Goal: Task Accomplishment & Management: Use online tool/utility

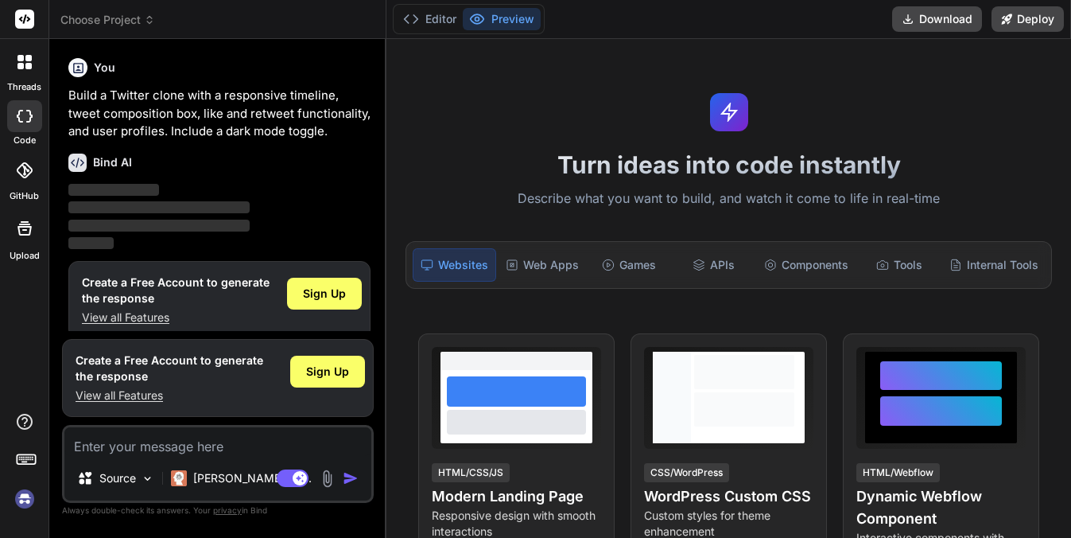
scroll to position [16, 0]
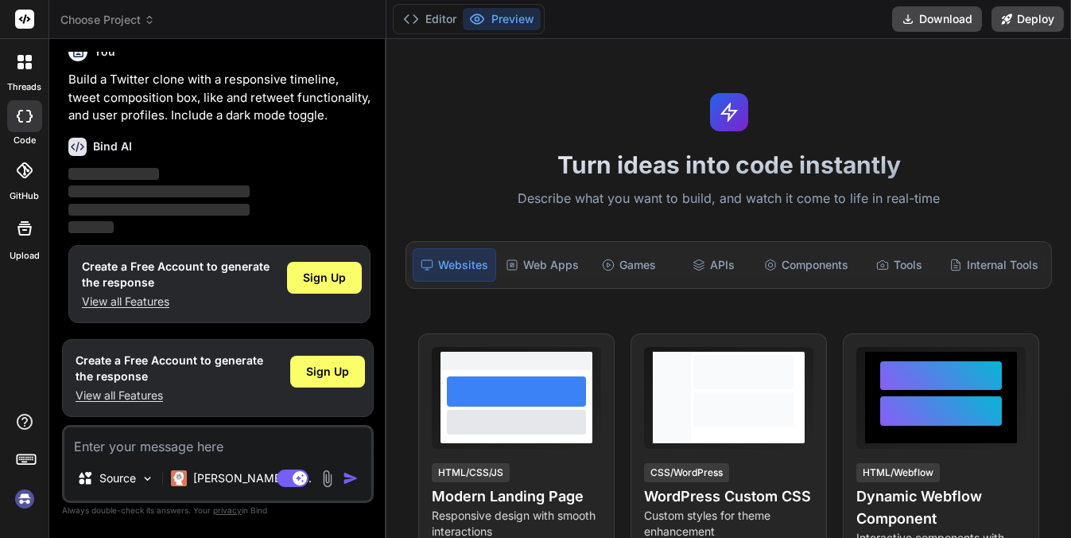
click at [411, 211] on div "Turn ideas into code instantly Describe what you want to build, and watch it co…" at bounding box center [728, 288] width 685 height 499
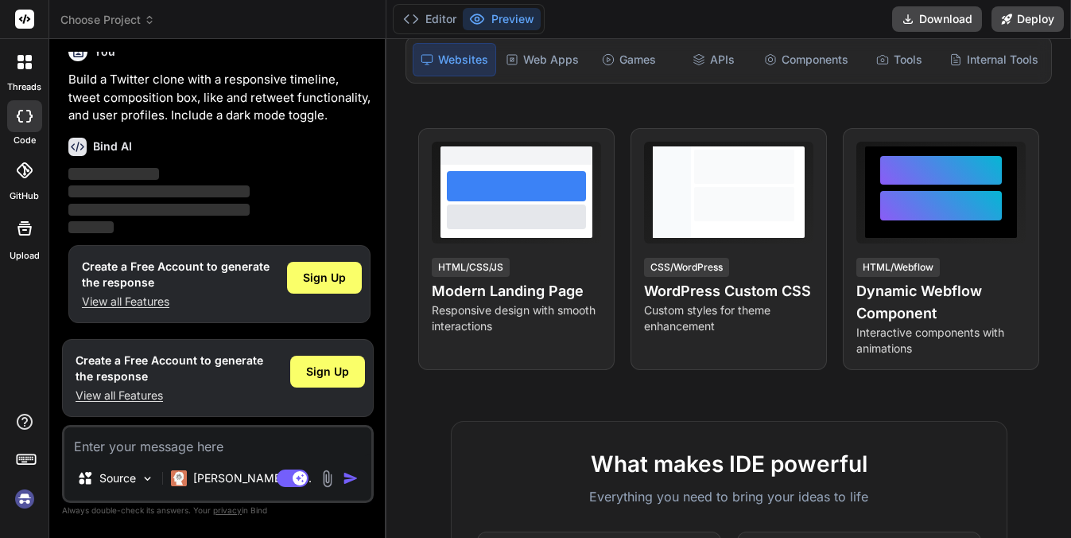
scroll to position [0, 0]
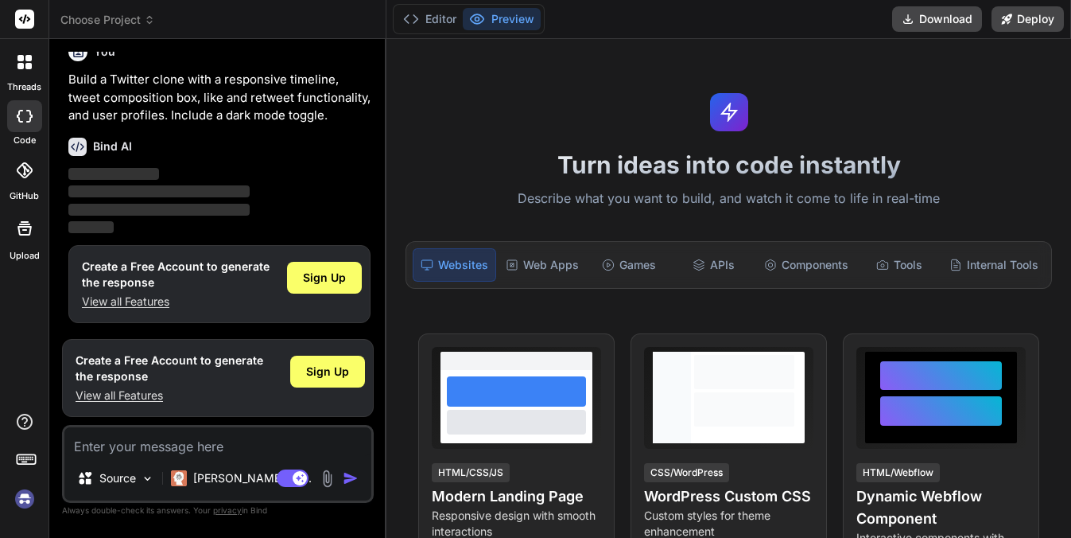
type textarea "x"
click at [18, 501] on img at bounding box center [24, 498] width 27 height 27
click at [237, 447] on textarea at bounding box center [217, 441] width 307 height 29
click at [344, 481] on img "button" at bounding box center [351, 478] width 16 height 16
click at [232, 453] on textarea at bounding box center [217, 441] width 307 height 29
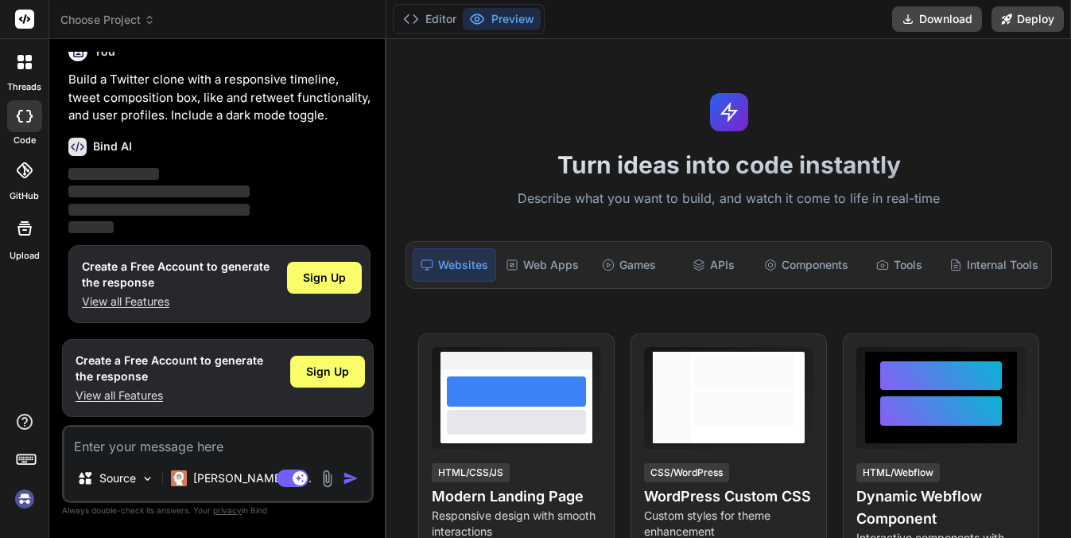
type textarea "q"
type textarea "x"
type textarea "q"
click at [352, 472] on img "button" at bounding box center [351, 478] width 16 height 16
click at [351, 472] on img "button" at bounding box center [351, 478] width 16 height 16
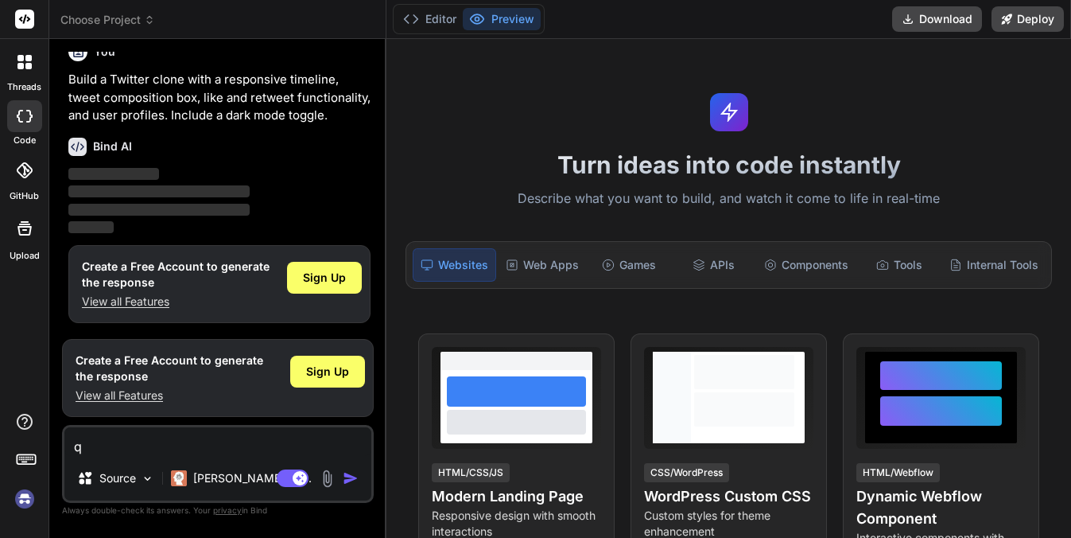
click at [351, 477] on img "button" at bounding box center [351, 478] width 16 height 16
click at [234, 445] on textarea "q" at bounding box center [217, 441] width 307 height 29
type textarea "x"
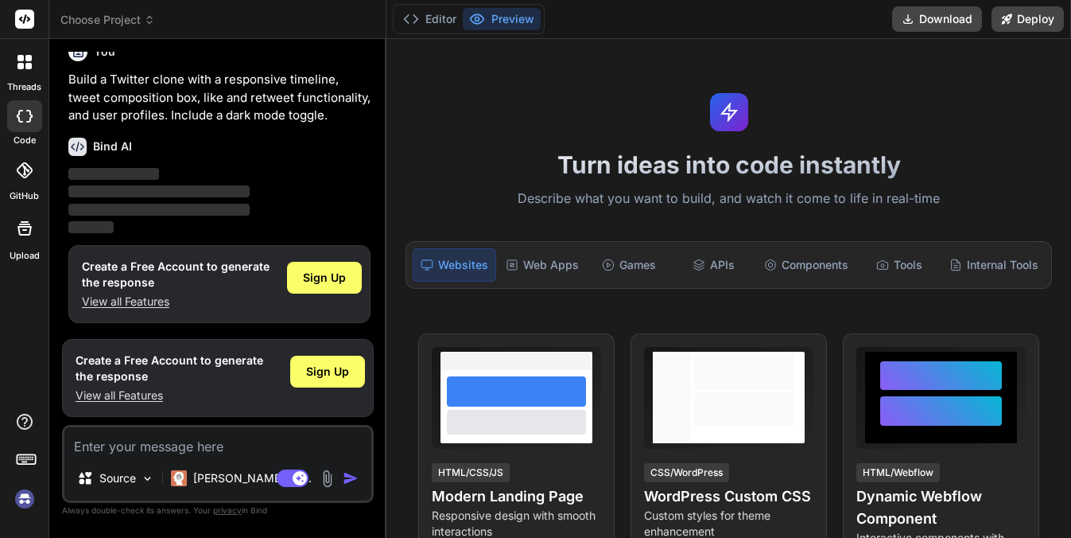
click at [22, 463] on icon at bounding box center [26, 458] width 22 height 22
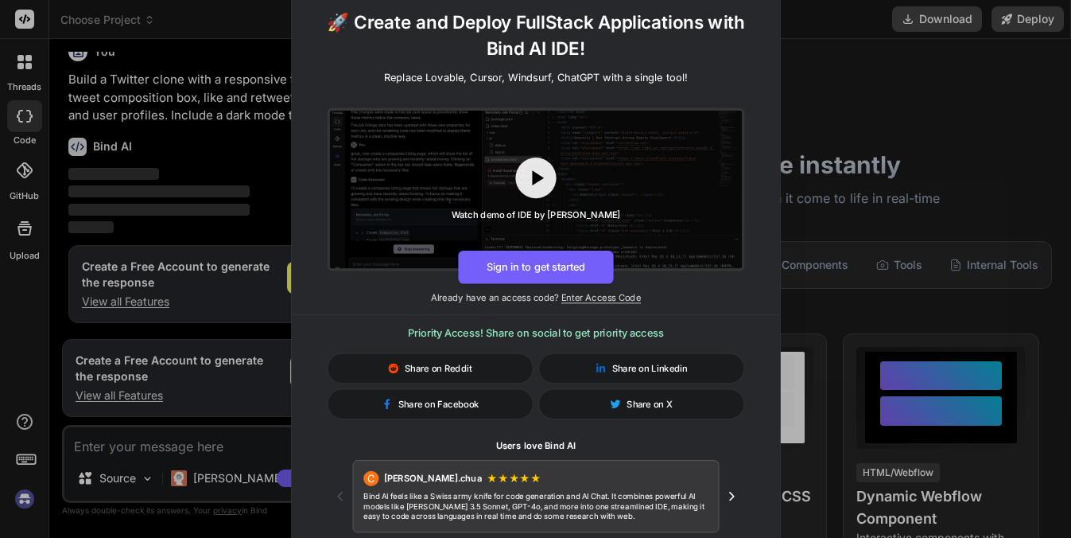
click at [815, 49] on div "🚀 Create and Deploy FullStack Applications with Bind AI IDE! Replace Lovable, C…" at bounding box center [535, 269] width 1071 height 538
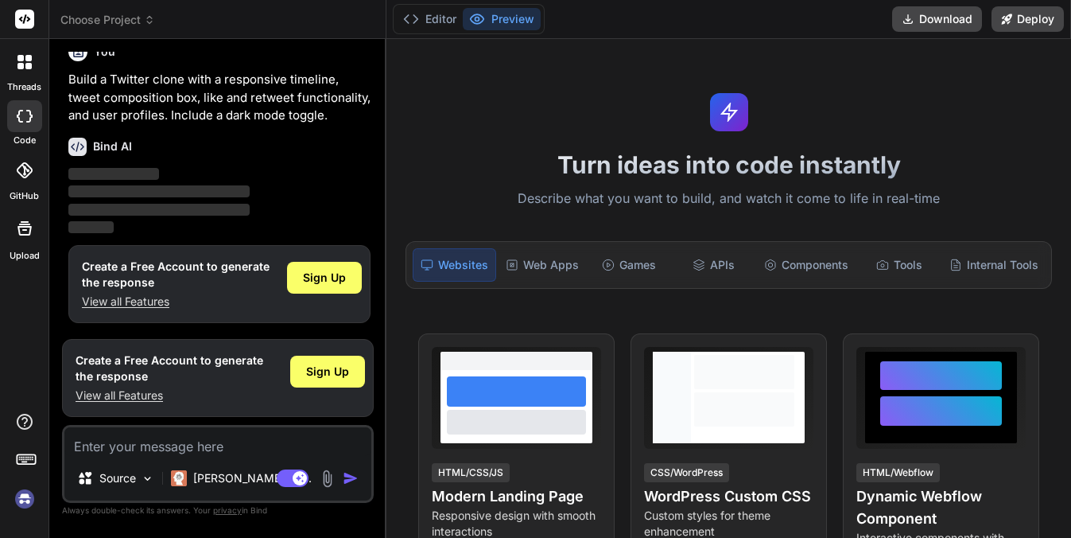
click at [463, 265] on div "Websites" at bounding box center [454, 264] width 83 height 33
click at [557, 258] on div "Web Apps" at bounding box center [542, 264] width 86 height 33
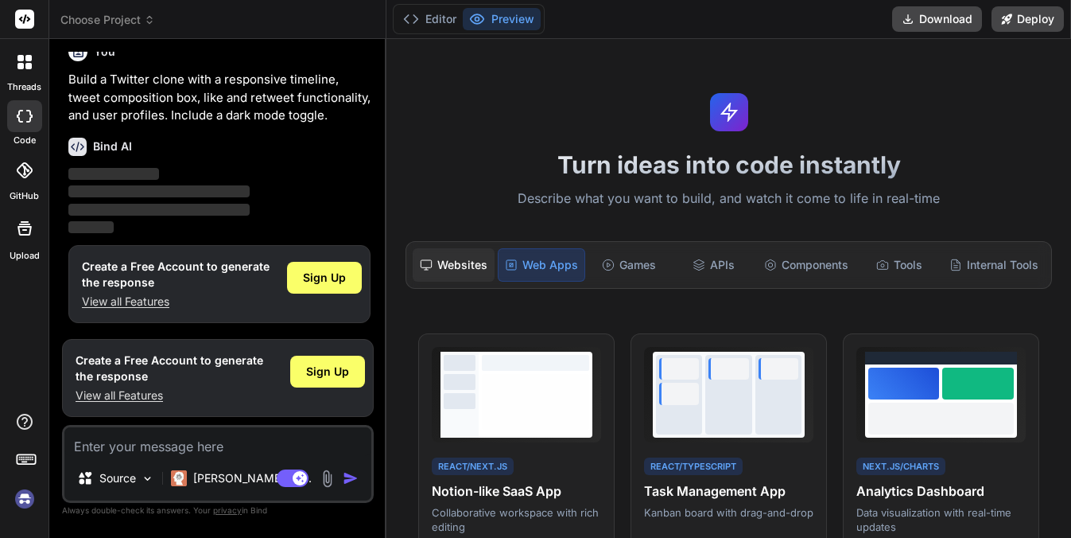
click at [460, 255] on div "Websites" at bounding box center [454, 264] width 82 height 33
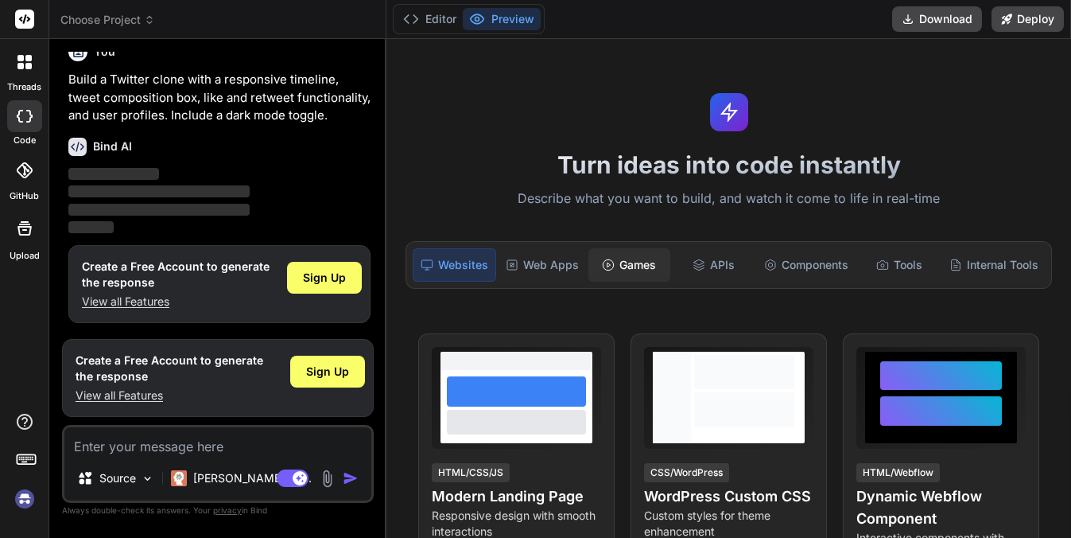
click at [609, 257] on div "Games" at bounding box center [629, 264] width 82 height 33
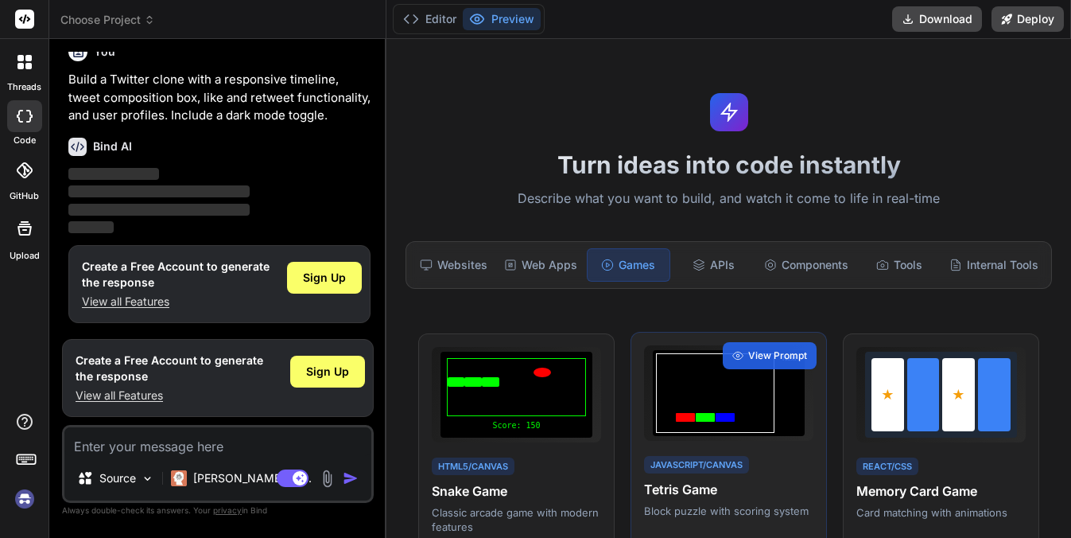
click at [684, 413] on div at bounding box center [685, 417] width 19 height 9
click at [737, 357] on div "View Prompt" at bounding box center [770, 355] width 94 height 27
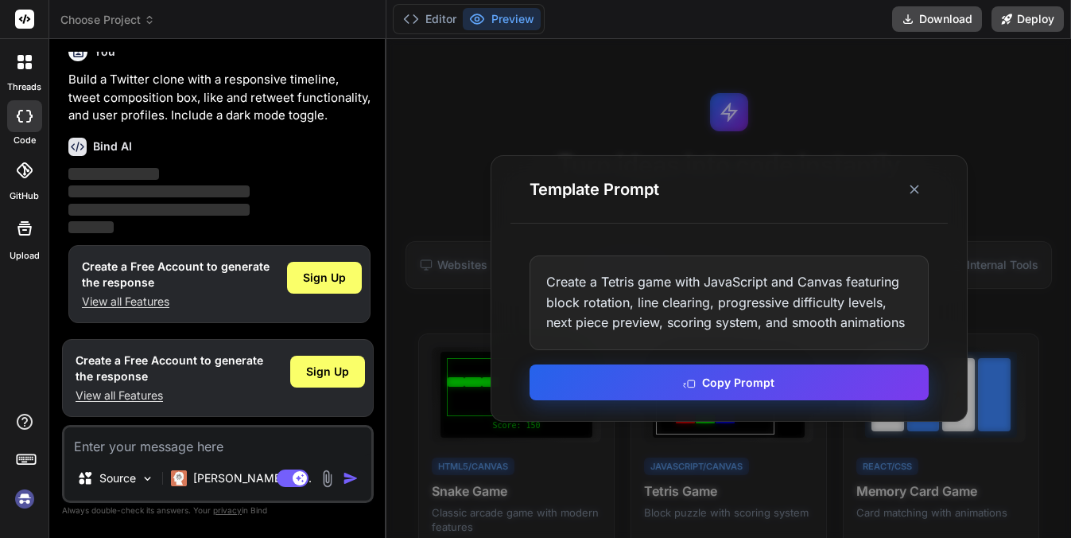
click at [729, 388] on button "Copy Prompt" at bounding box center [729, 382] width 399 height 36
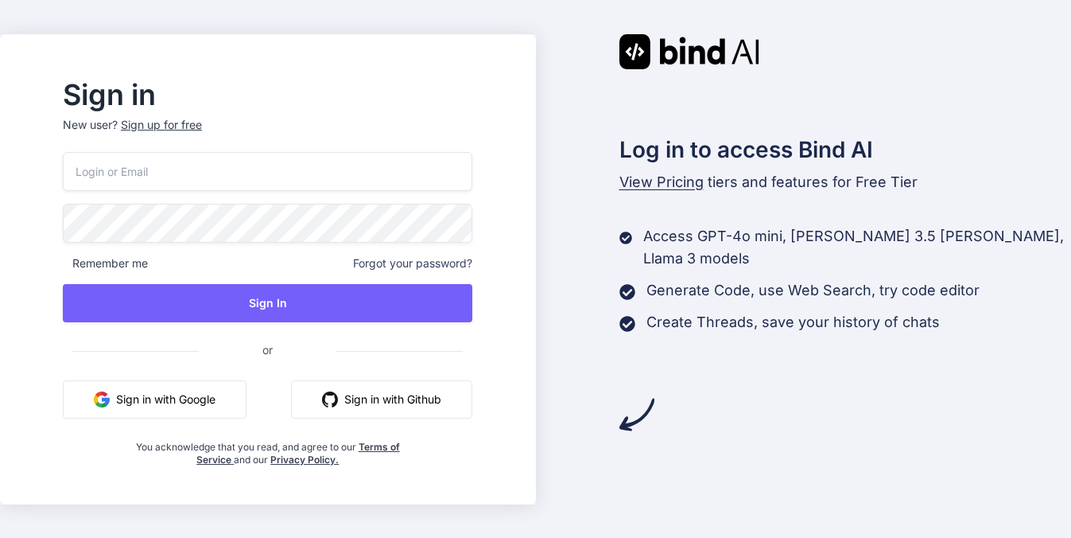
click at [150, 126] on div "Sign up for free" at bounding box center [161, 125] width 81 height 16
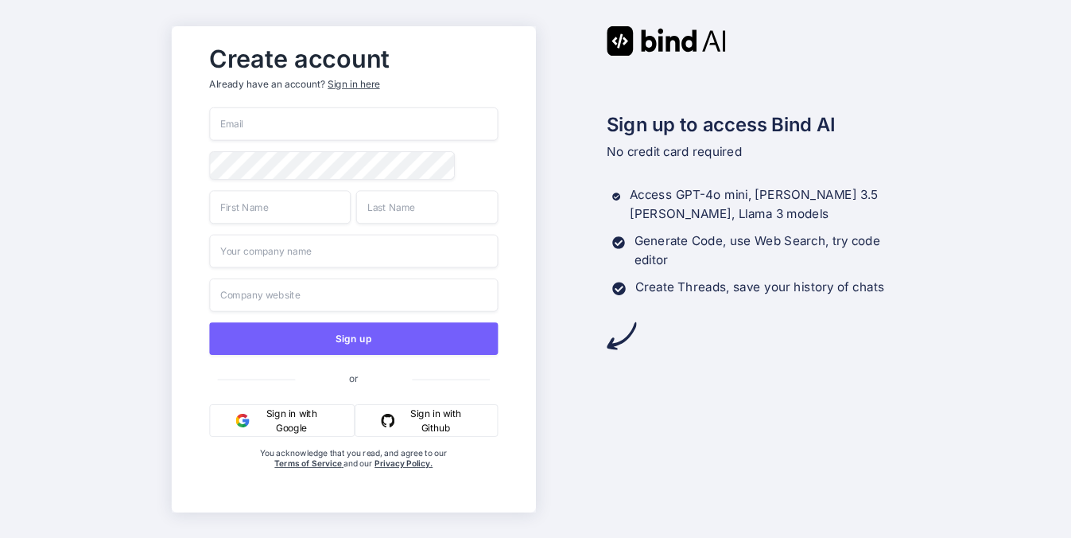
click at [268, 124] on input "email" at bounding box center [353, 123] width 289 height 33
type input "[EMAIL_ADDRESS][DOMAIN_NAME]"
type input "Ansh"
type input "Yadav"
type input "a"
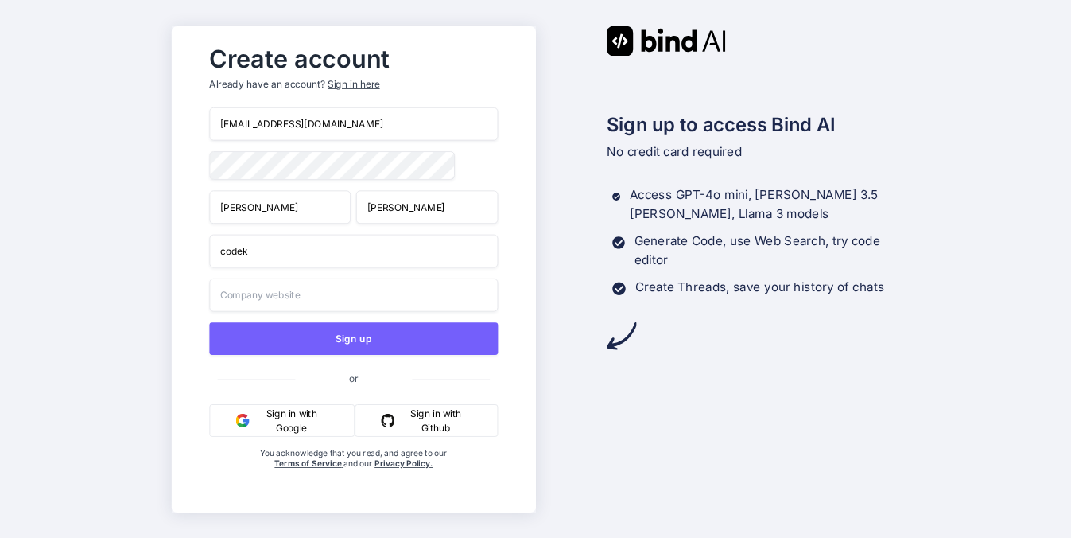
type input "codek"
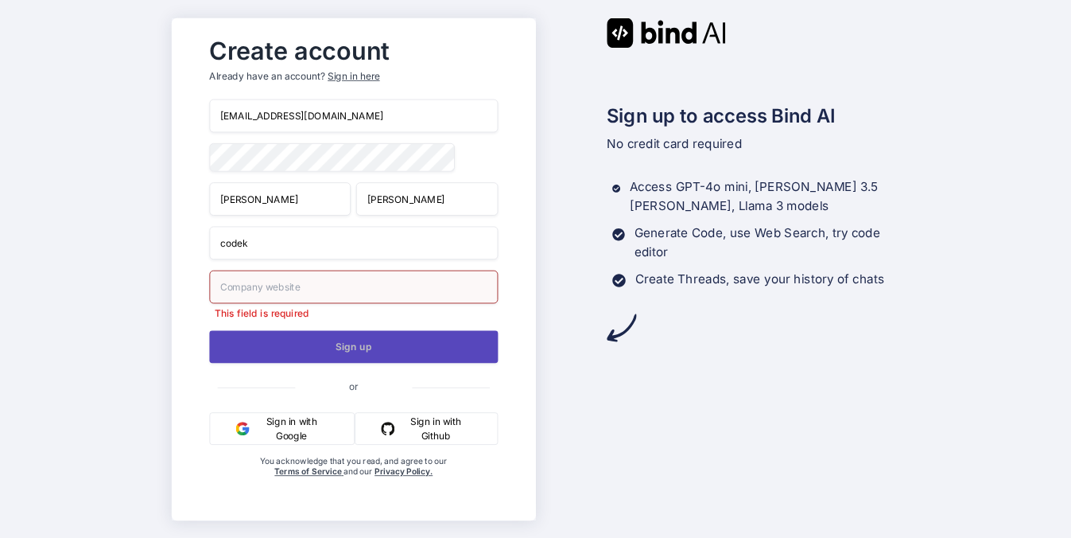
click at [259, 344] on button "Sign up" at bounding box center [353, 346] width 289 height 33
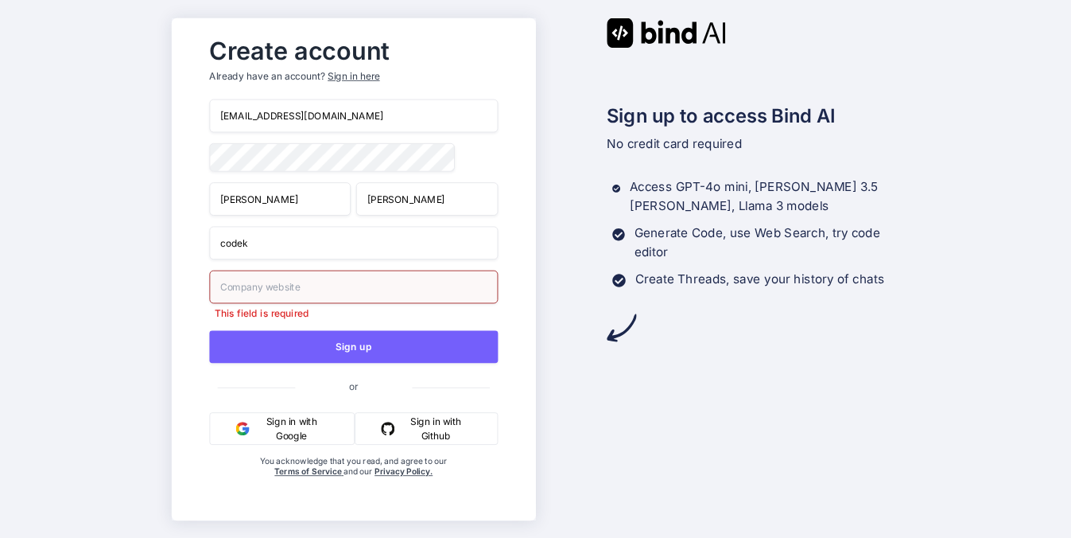
click at [258, 281] on input "text" at bounding box center [353, 286] width 289 height 33
click at [270, 289] on input "text" at bounding box center [353, 286] width 289 height 33
paste input "Build an Instagram-inspired photo sharing app with a responsive grid layout for…"
type input "Build an Instagram-inspired photo sharing app with a responsive grid layout for…"
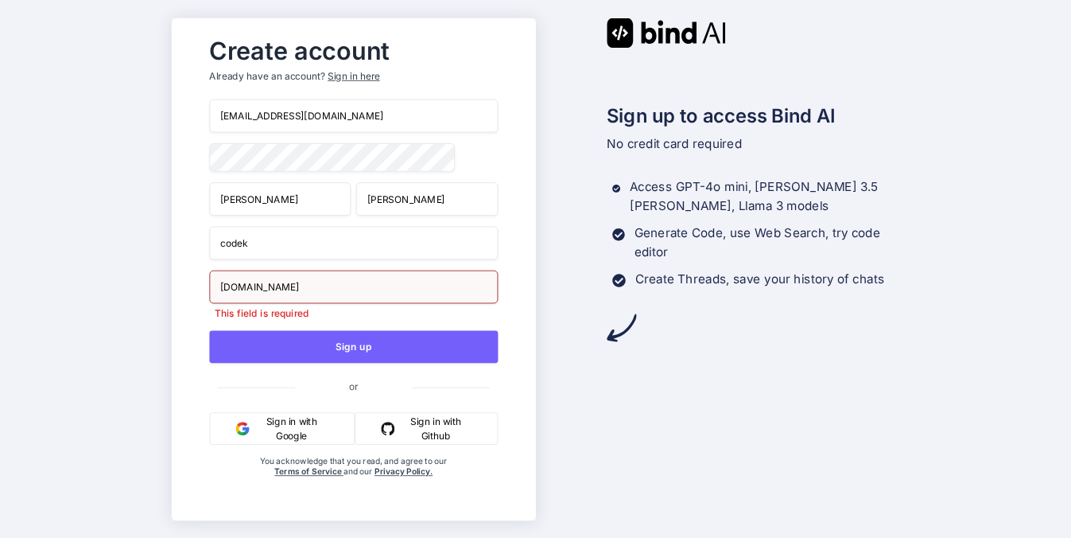
type input "vgsmun.com"
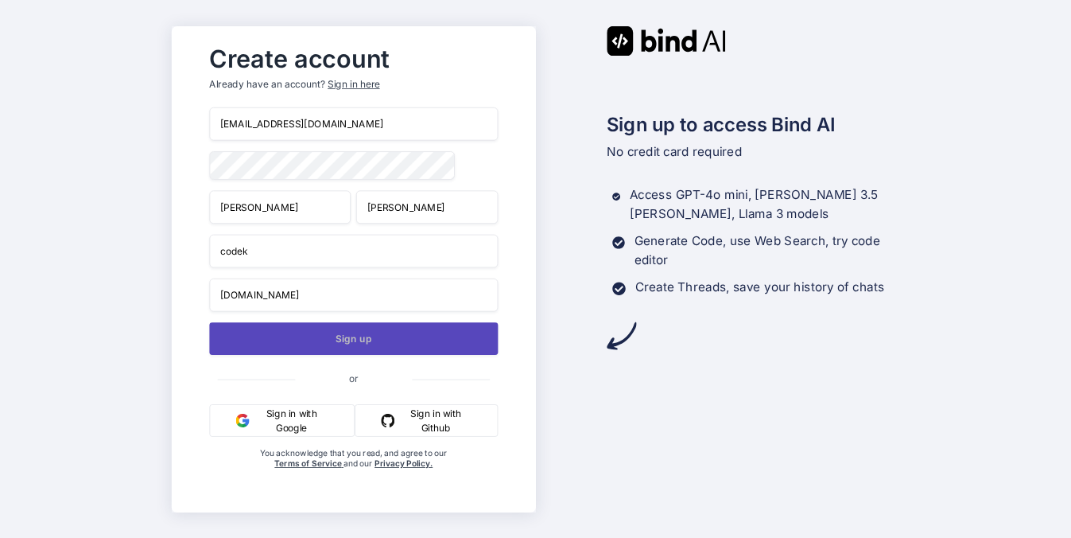
click at [375, 353] on button "Sign up" at bounding box center [353, 338] width 289 height 33
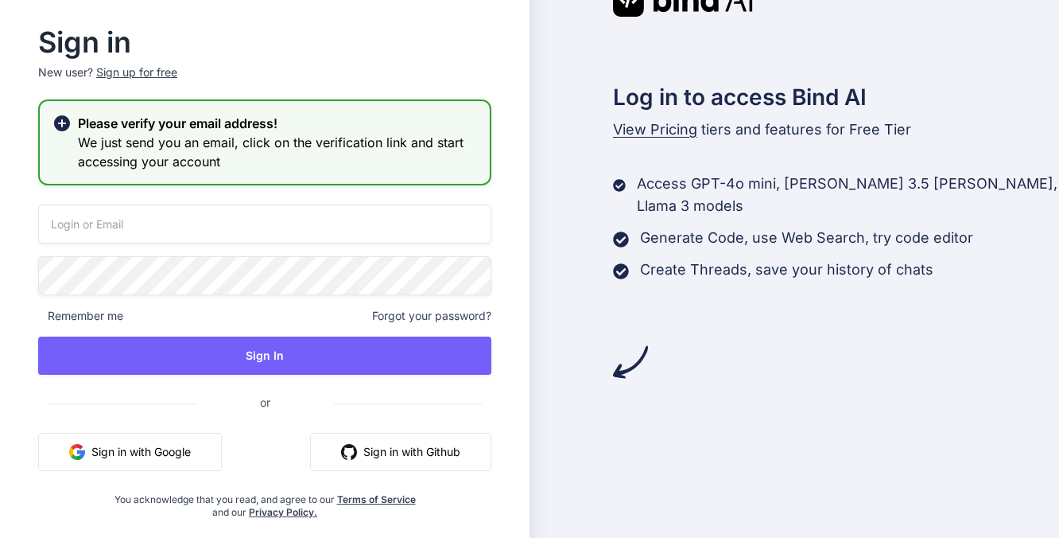
click at [217, 229] on input "email" at bounding box center [264, 223] width 453 height 39
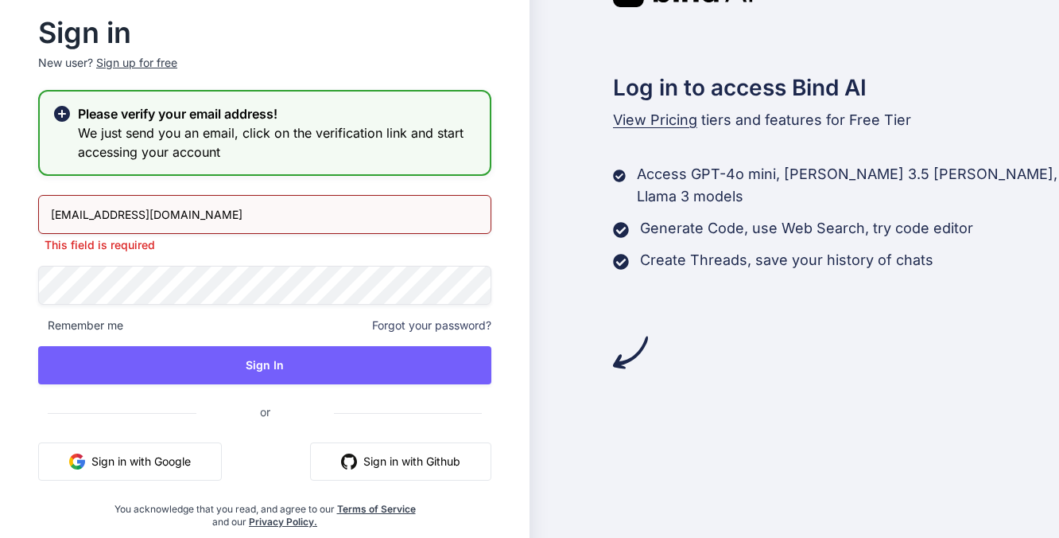
type input "[EMAIL_ADDRESS][DOMAIN_NAME]"
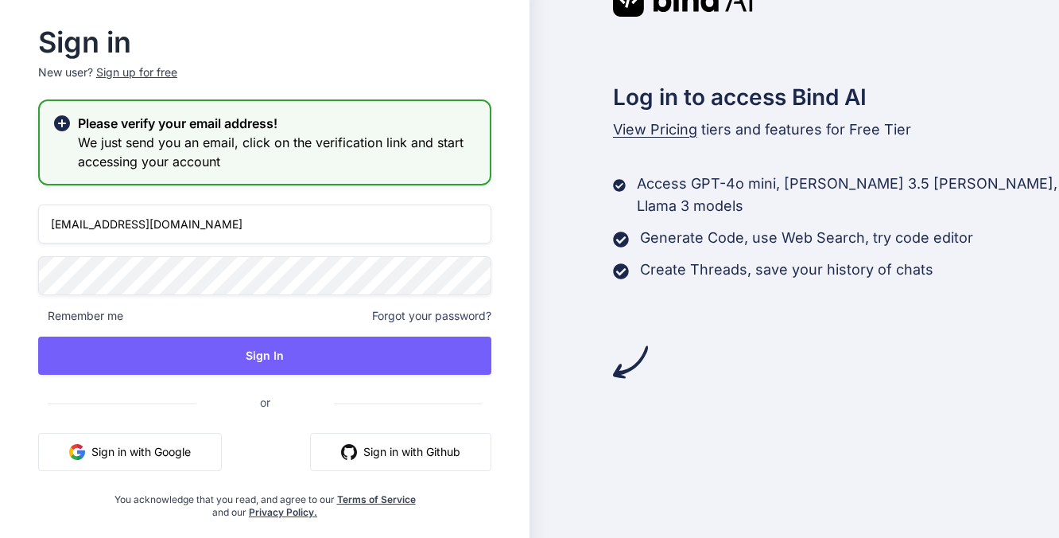
drag, startPoint x: 349, startPoint y: 360, endPoint x: 416, endPoint y: 157, distance: 213.5
click at [350, 355] on div "ay5532@vidyagyan.in Remember me Forgot your password? Sign In or Sign in with G…" at bounding box center [264, 361] width 453 height 314
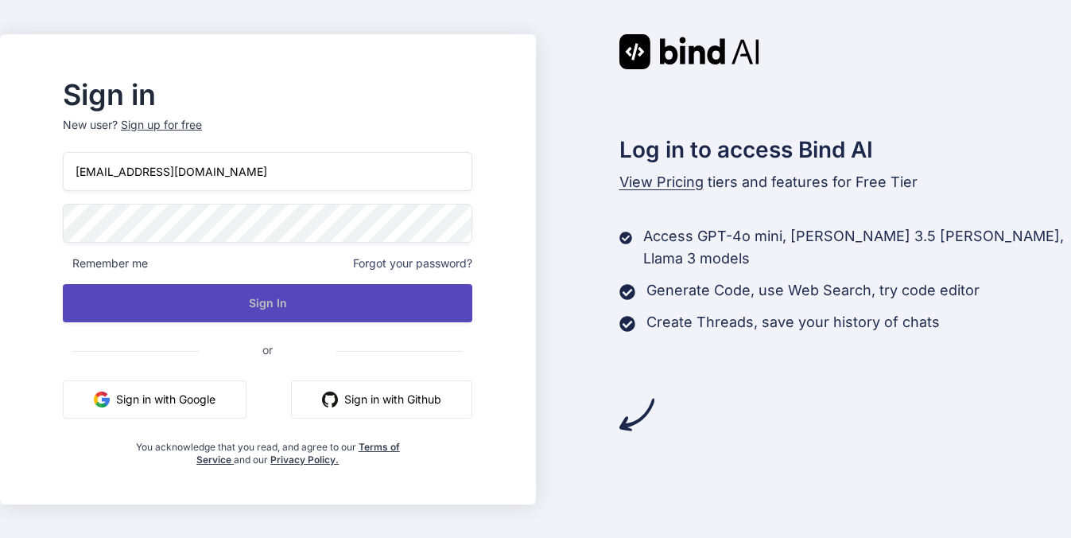
click at [285, 309] on button "Sign In" at bounding box center [268, 303] width 410 height 38
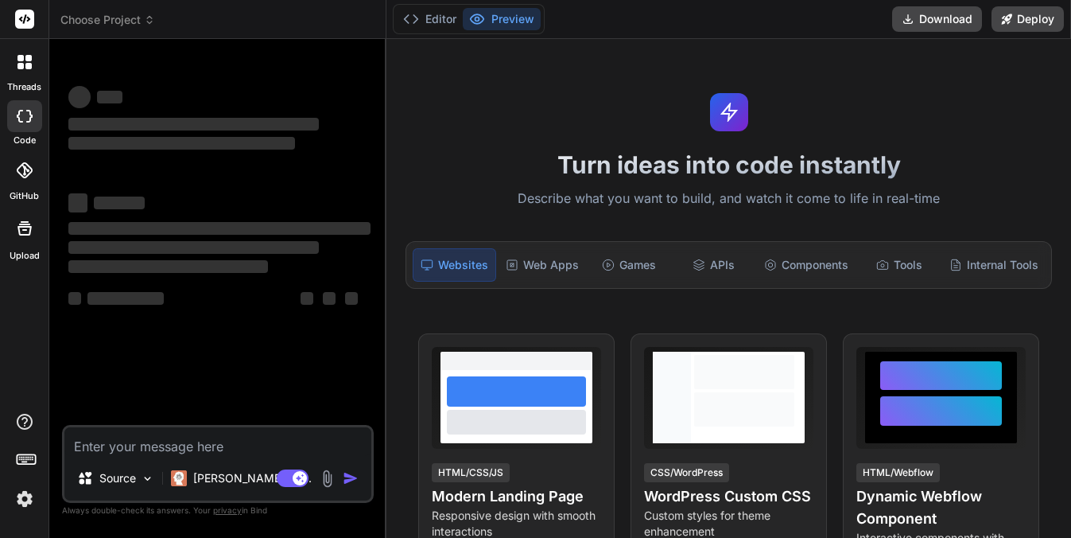
click at [23, 503] on img at bounding box center [24, 498] width 27 height 27
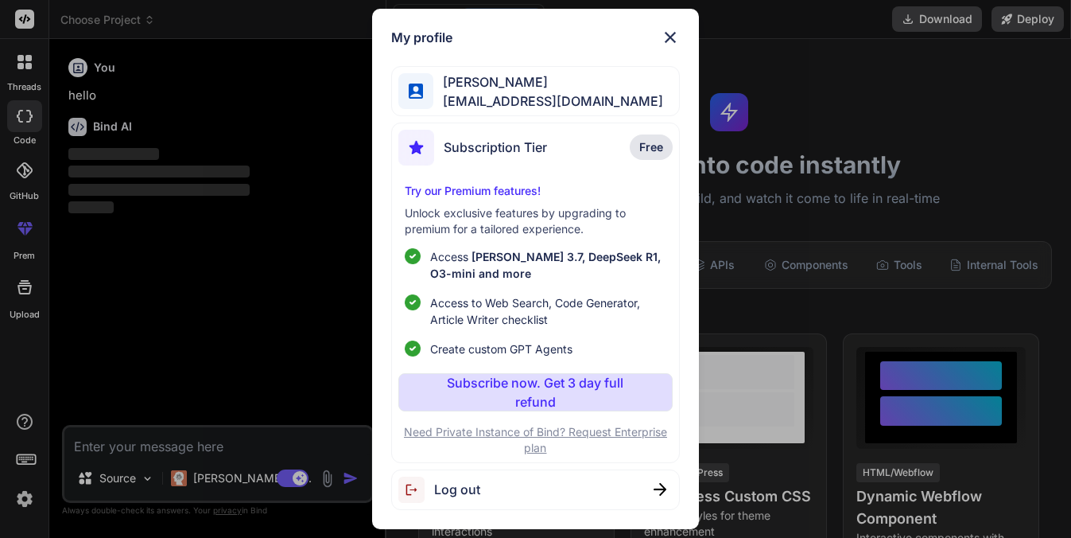
type textarea "x"
click at [666, 34] on img at bounding box center [670, 37] width 19 height 19
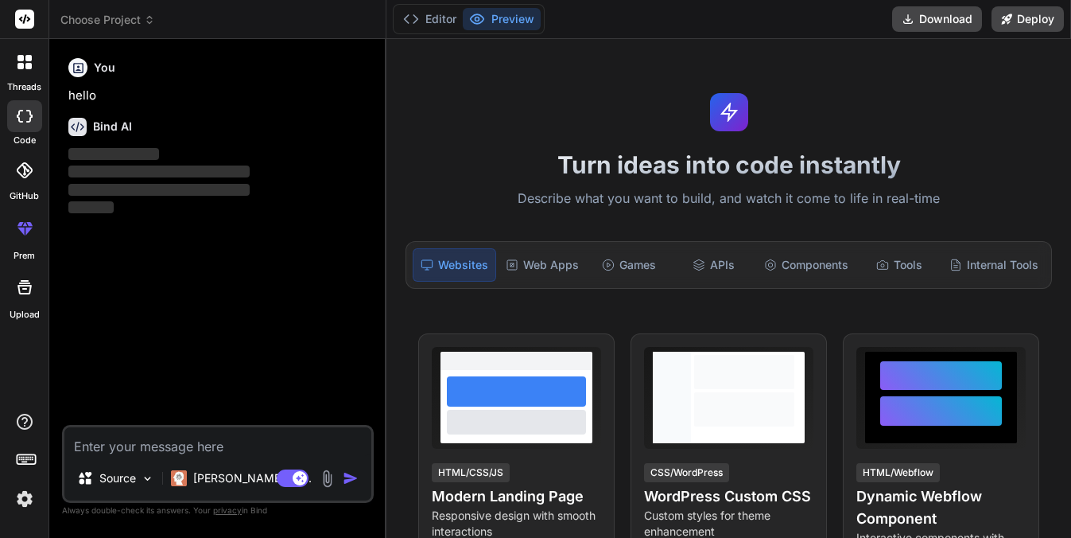
click at [165, 445] on textarea at bounding box center [217, 441] width 307 height 29
paste textarea "Create a Tetris game with JavaScript and Canvas featuring block rotation, line …"
type textarea "Create a Tetris game with JavaScript and Canvas featuring block rotation, line …"
type textarea "x"
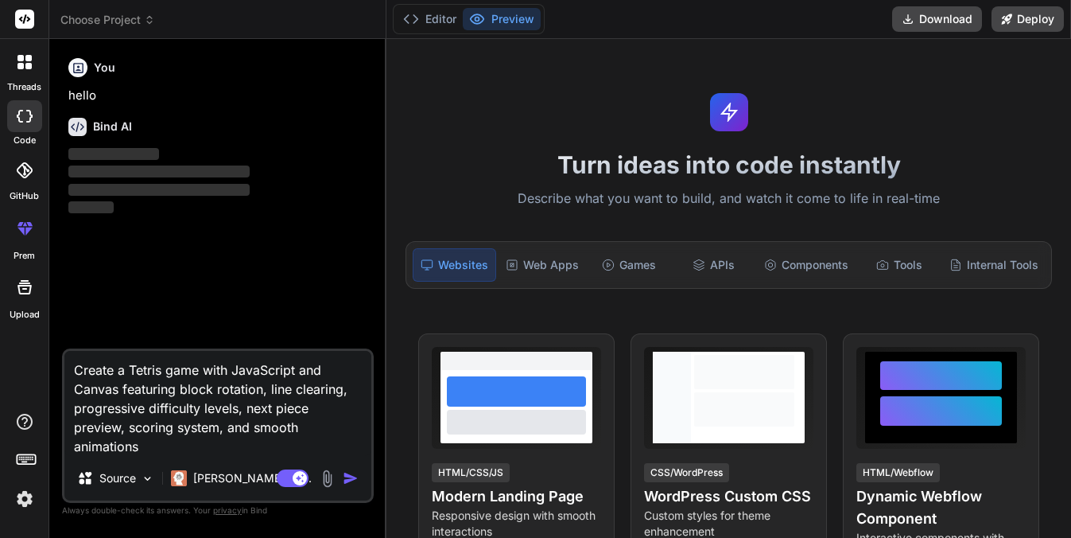
type textarea "Create a Tetris game with JavaScript and Canvas featuring block rotation, line …"
click at [347, 482] on img "button" at bounding box center [351, 478] width 16 height 16
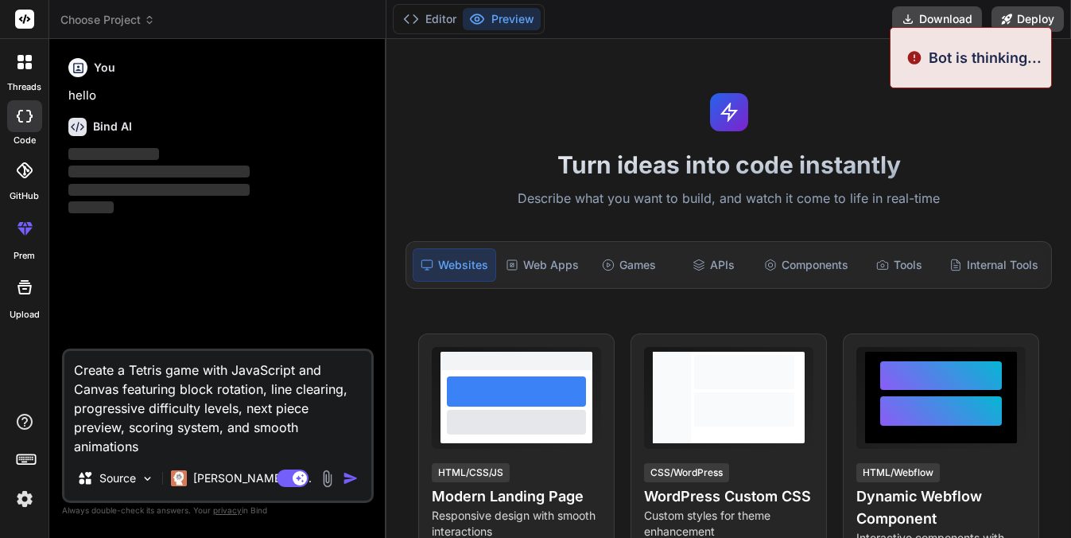
click at [350, 478] on img "button" at bounding box center [351, 478] width 16 height 16
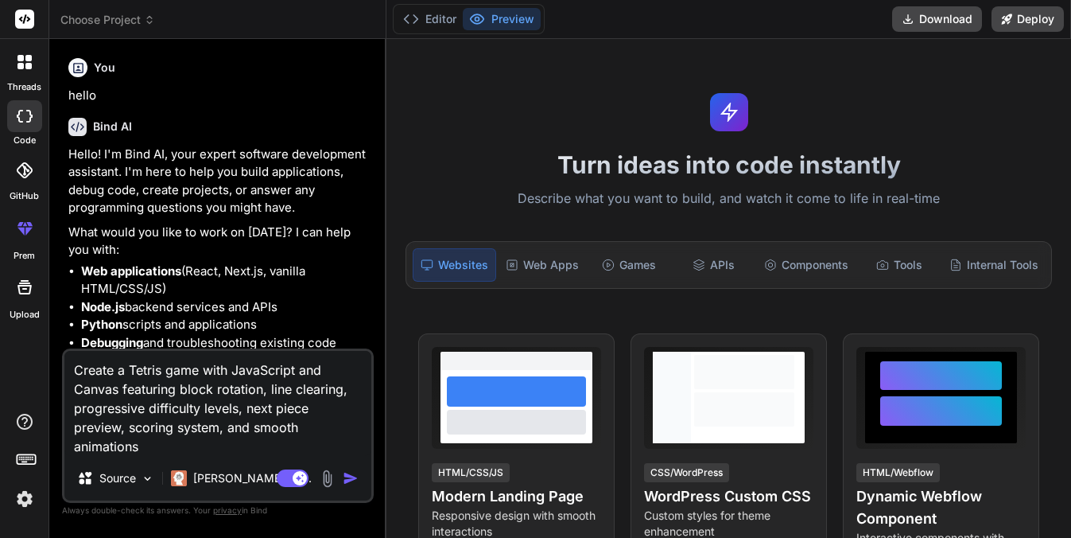
click at [345, 479] on img "button" at bounding box center [351, 478] width 16 height 16
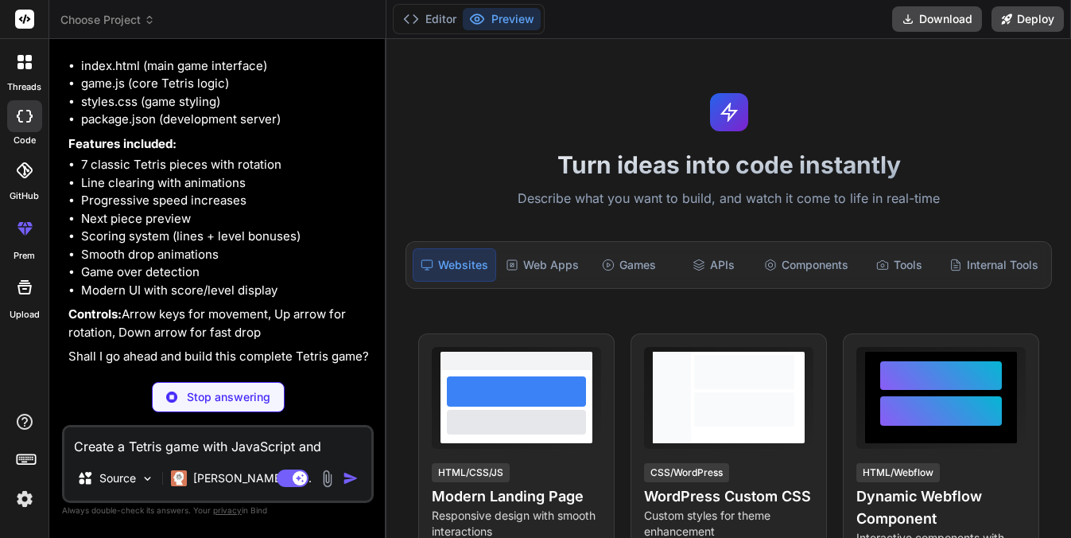
scroll to position [560, 0]
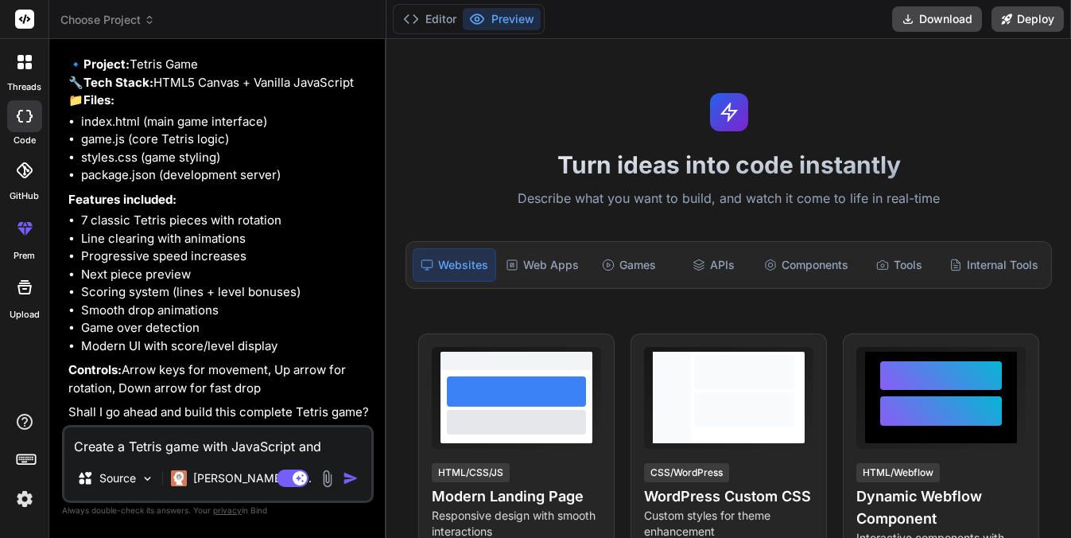
type textarea "x"
click at [441, 25] on button "Editor" at bounding box center [430, 19] width 66 height 22
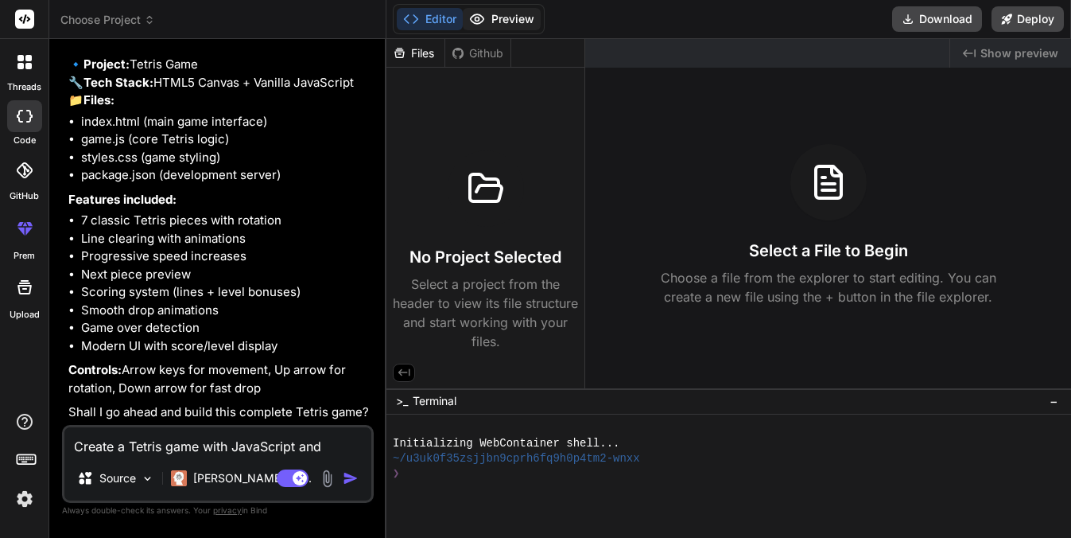
click at [496, 18] on button "Preview" at bounding box center [502, 19] width 78 height 22
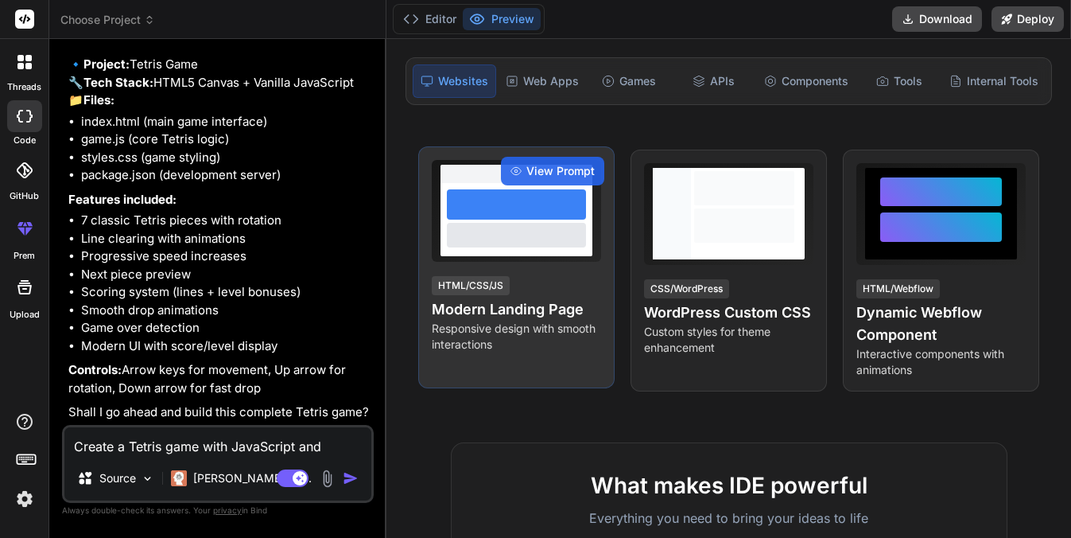
scroll to position [0, 0]
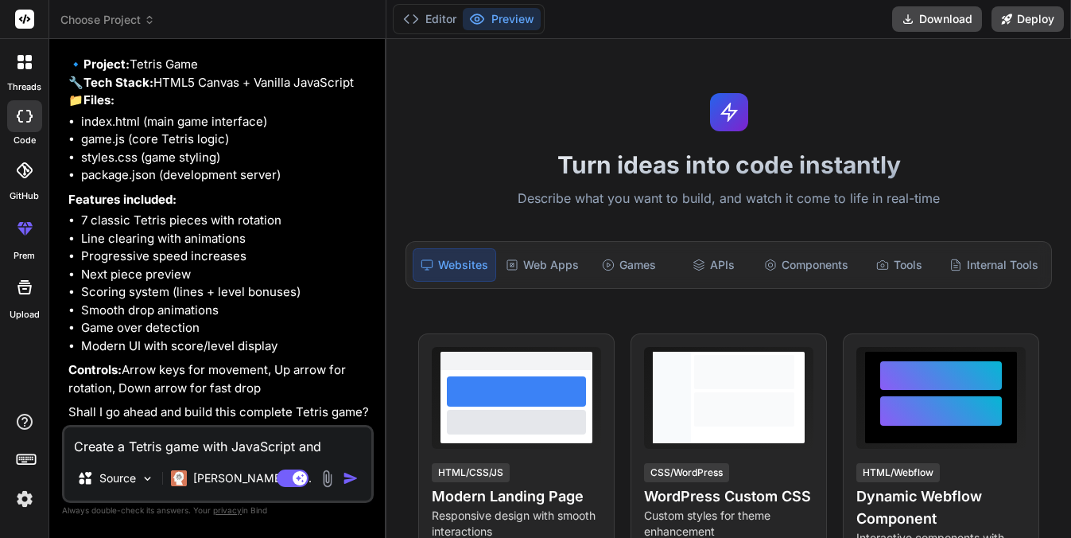
click at [281, 445] on textarea "Create a Tetris game with JavaScript and Canvas featuring block rotation, line …" at bounding box center [217, 441] width 307 height 29
type textarea "y"
type textarea "x"
type textarea "ye"
type textarea "x"
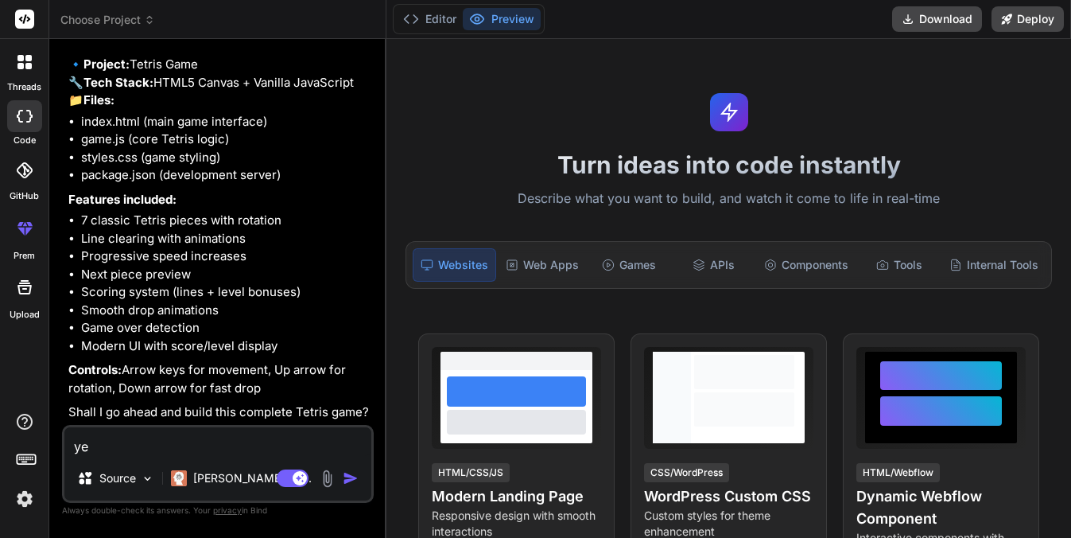
type textarea "yes"
type textarea "x"
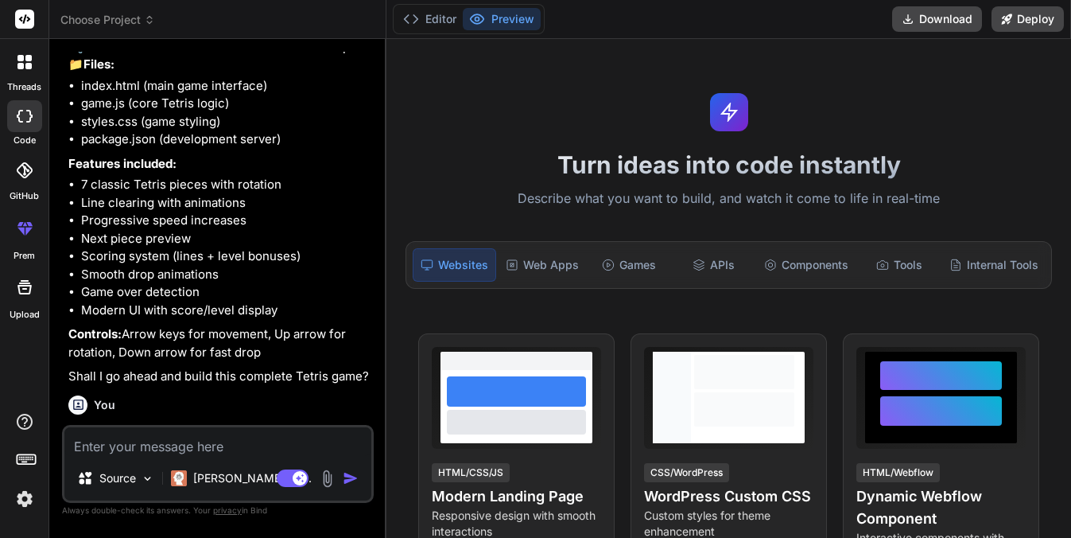
scroll to position [724, 0]
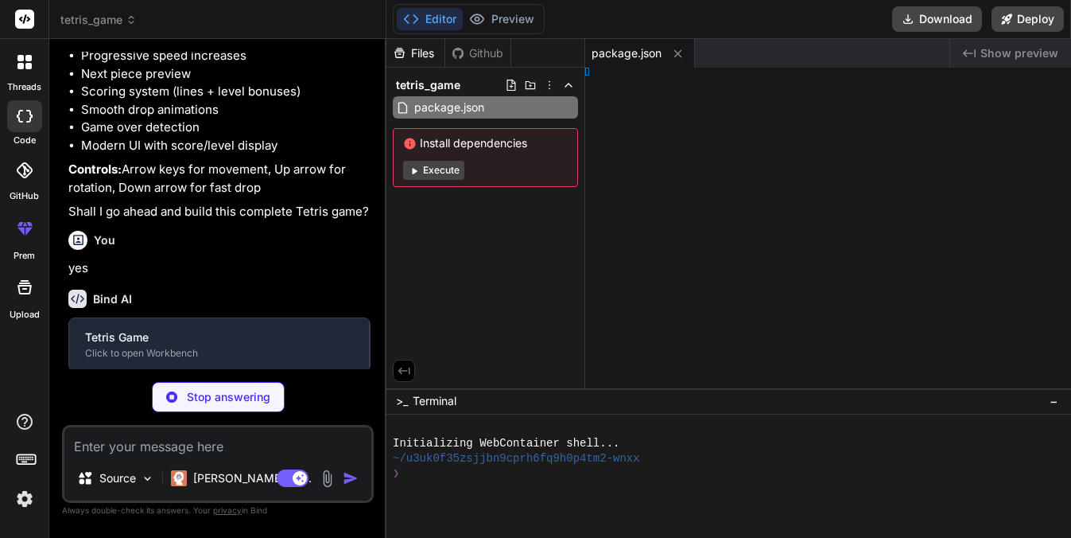
type textarea "x"
type textarea "</html>"
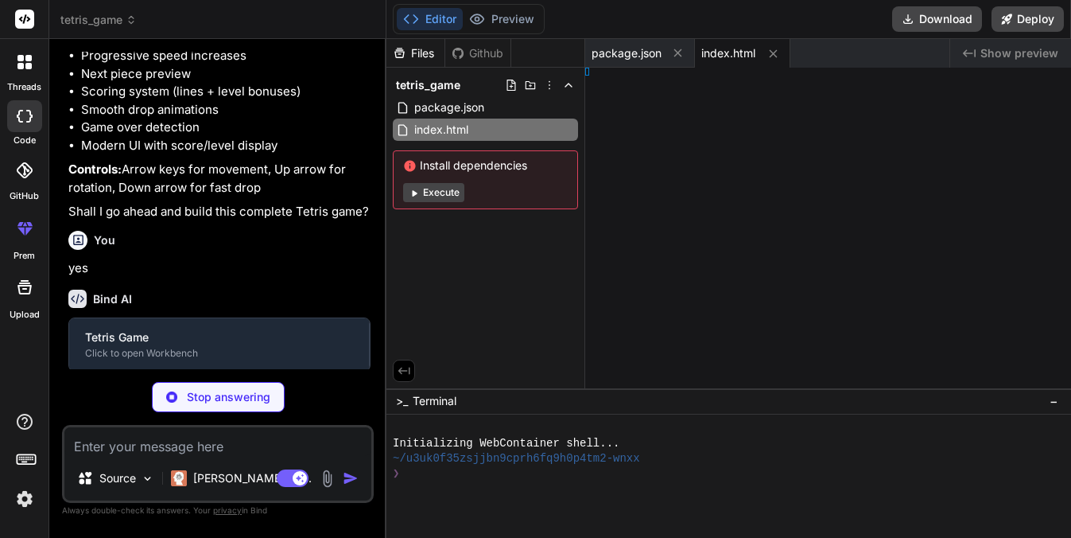
type textarea "x"
type textarea "0; } }"
type textarea "x"
type textarea "0; } }"
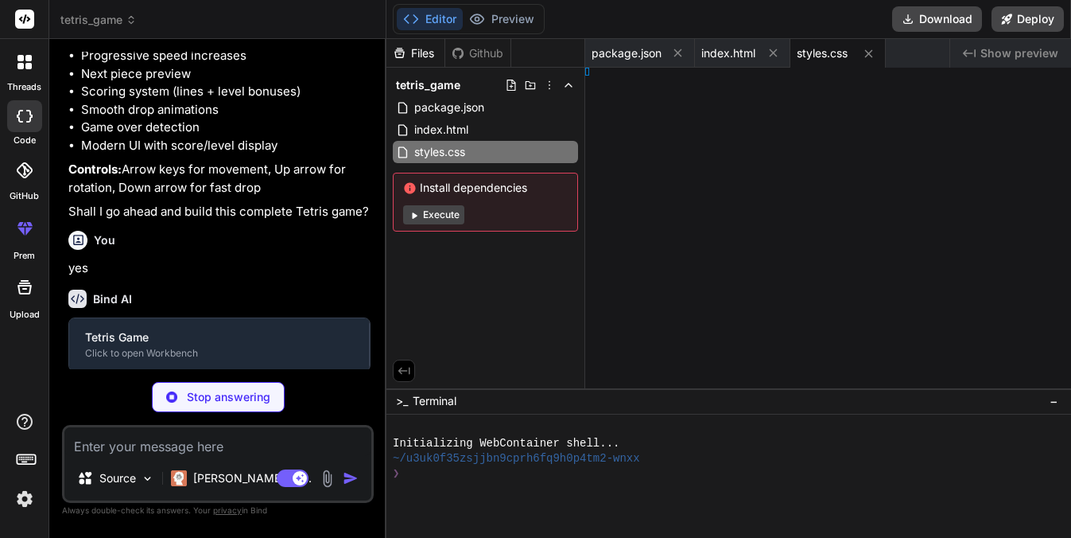
type textarea "x"
type textarea "text-align: center; margin-bottom: 0; } }"
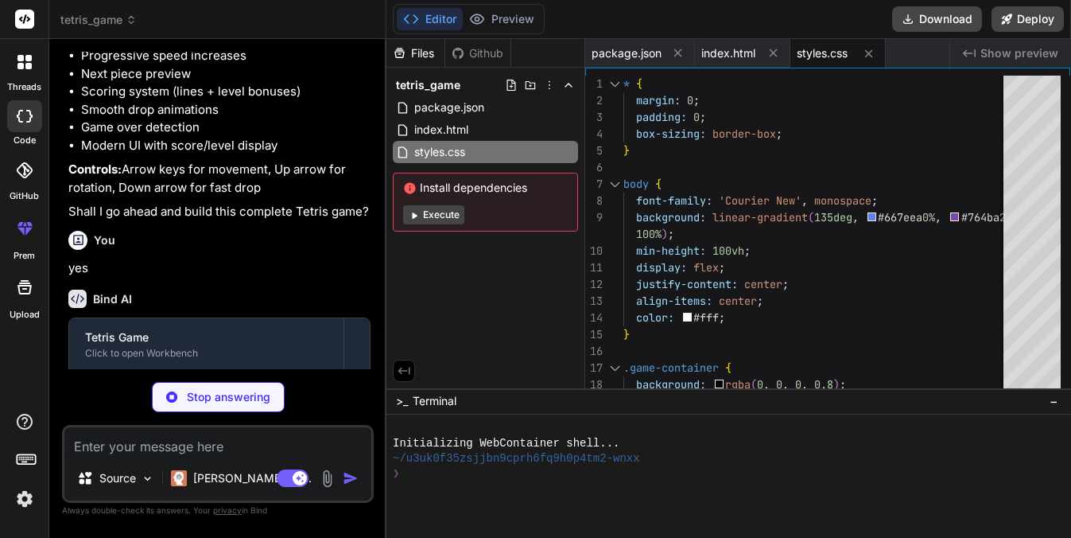
click at [445, 213] on button "Execute" at bounding box center [433, 214] width 61 height 19
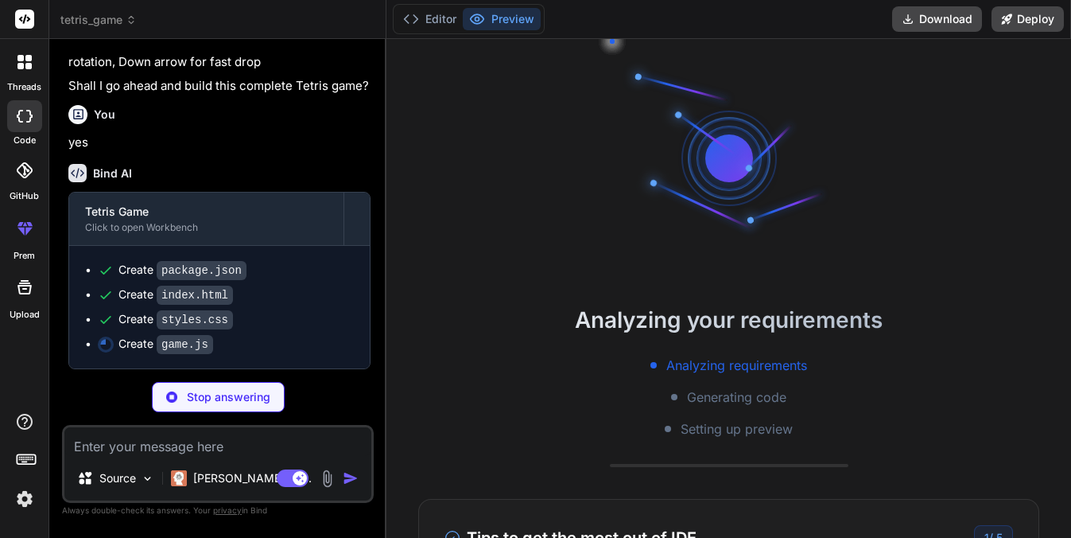
scroll to position [181, 0]
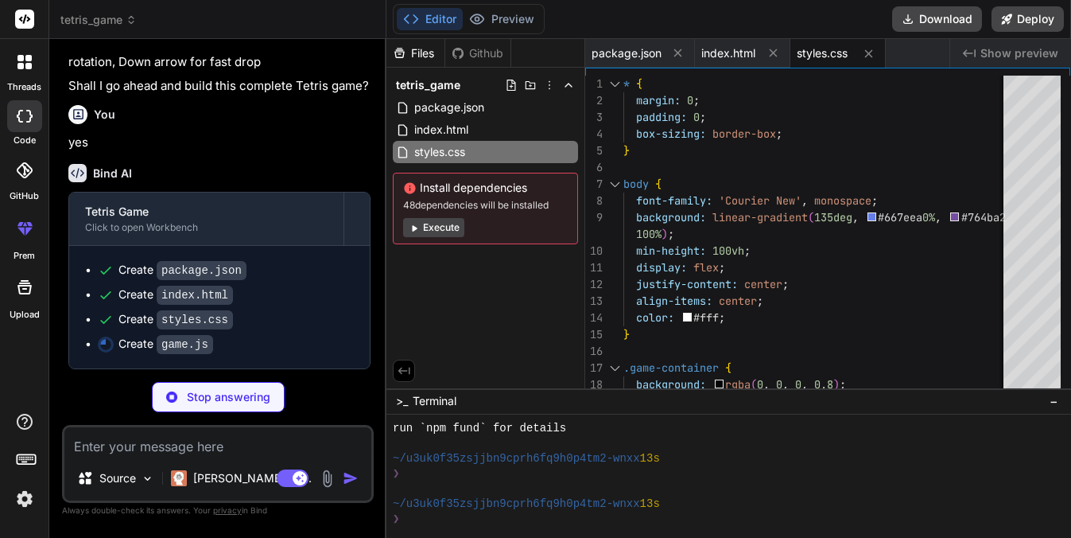
click at [445, 274] on div "Files Github tetris_game package.json index.html styles.css Install dependencie…" at bounding box center [485, 213] width 199 height 349
type textarea "x"
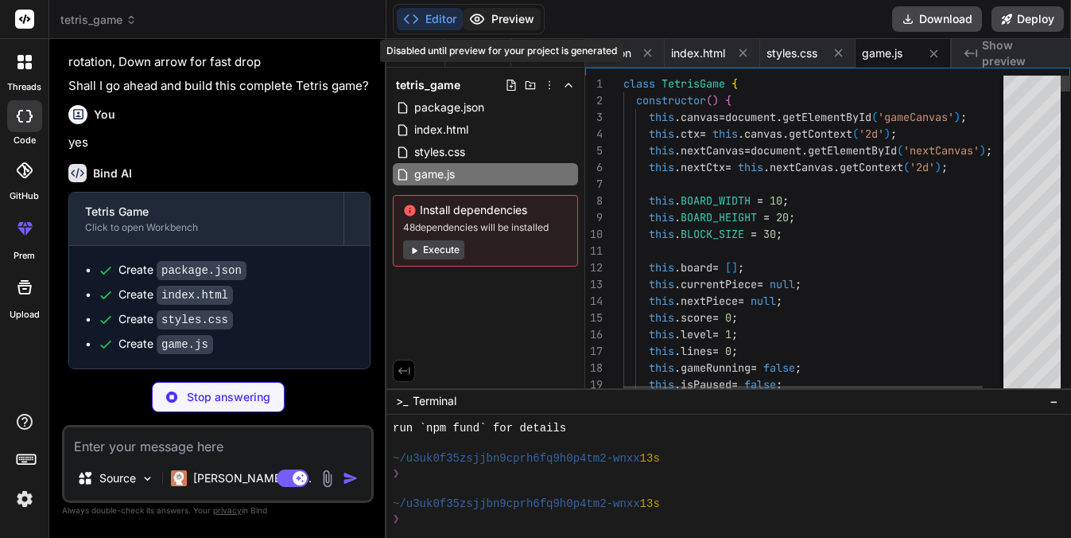
click at [498, 15] on button "Preview" at bounding box center [502, 19] width 78 height 22
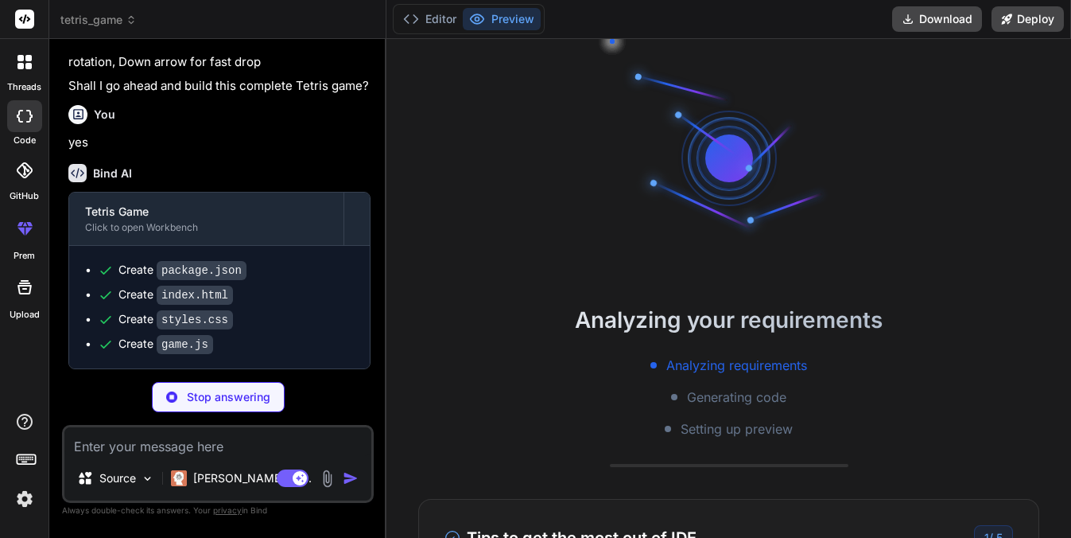
click at [498, 15] on button "Preview" at bounding box center [502, 19] width 78 height 22
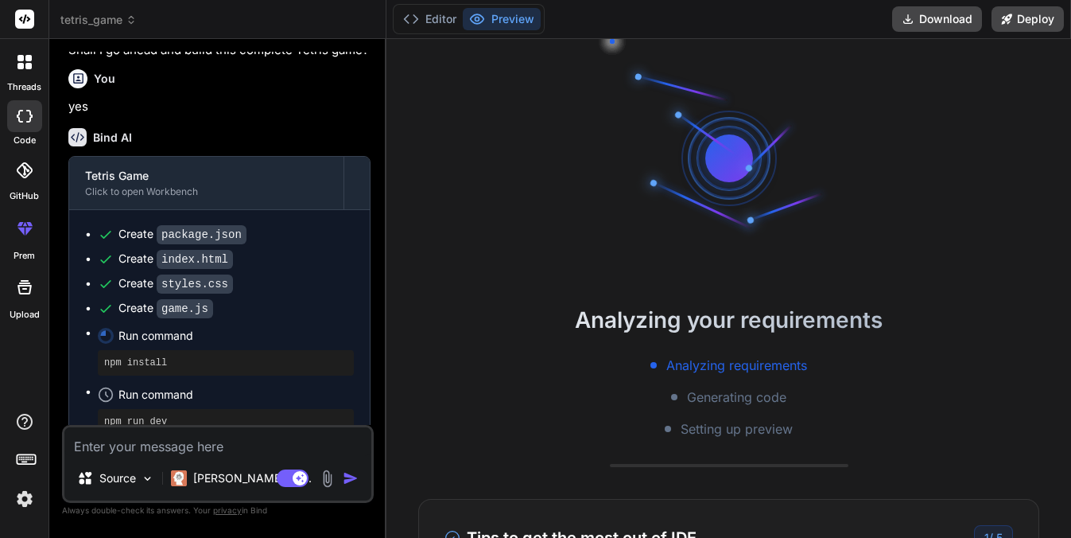
scroll to position [363, 0]
type textarea "x"
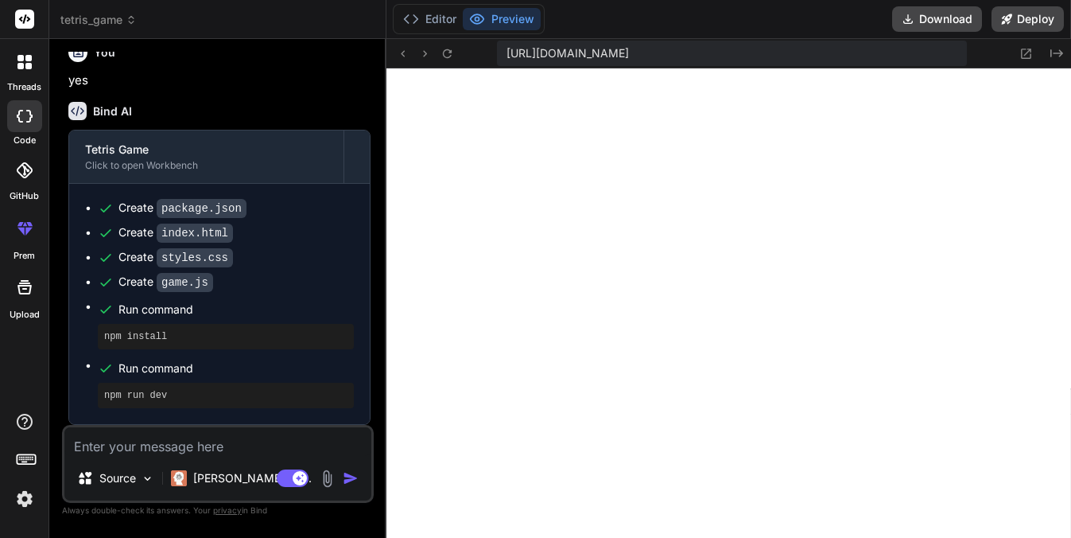
scroll to position [982, 0]
click at [439, 50] on button at bounding box center [446, 53] width 19 height 19
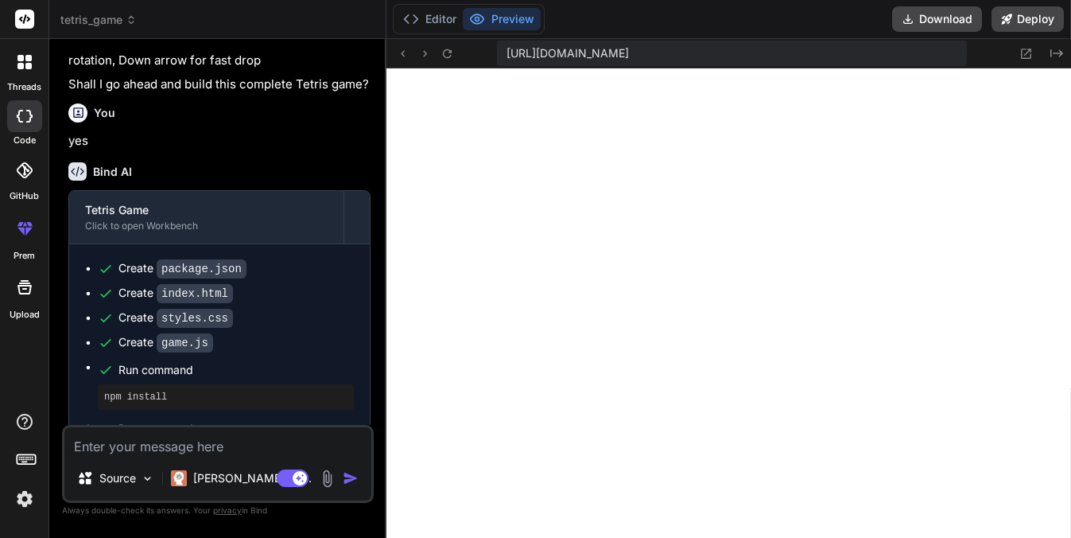
scroll to position [709, 0]
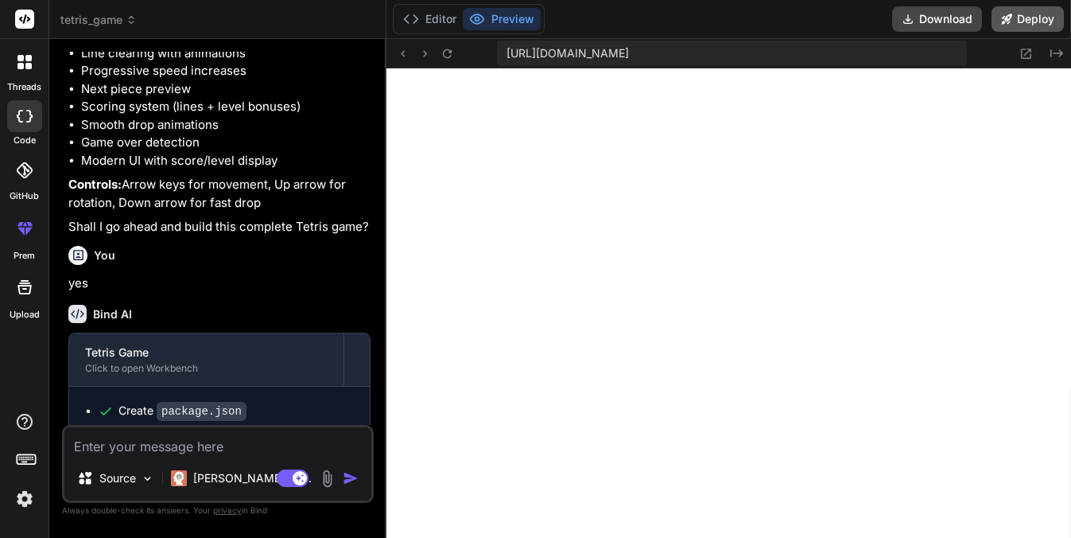
click at [1024, 23] on button "Deploy" at bounding box center [1028, 18] width 72 height 25
click at [1035, 17] on button "Deploy" at bounding box center [1028, 18] width 72 height 25
click at [1034, 17] on button "Deploy" at bounding box center [1028, 18] width 72 height 25
click at [1033, 17] on button "Deploy" at bounding box center [1028, 18] width 72 height 25
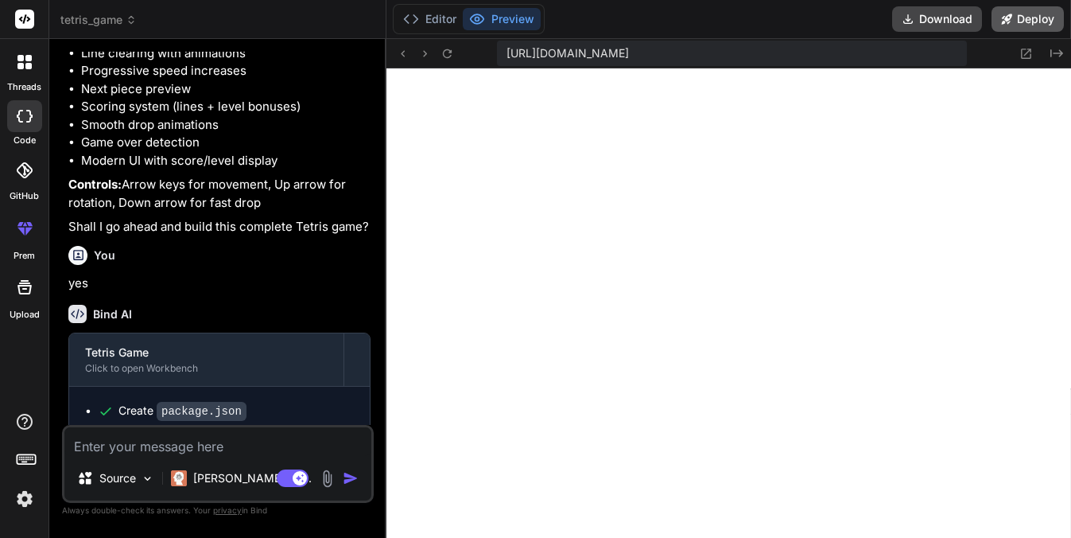
click at [1011, 15] on icon at bounding box center [1007, 19] width 10 height 10
click at [921, 20] on button "Download" at bounding box center [937, 18] width 90 height 25
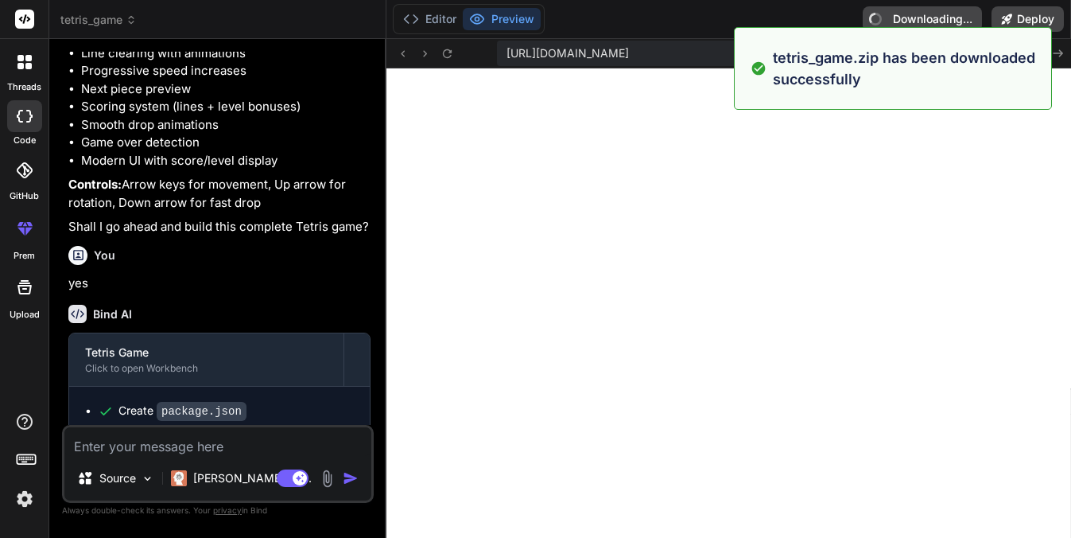
type textarea "x"
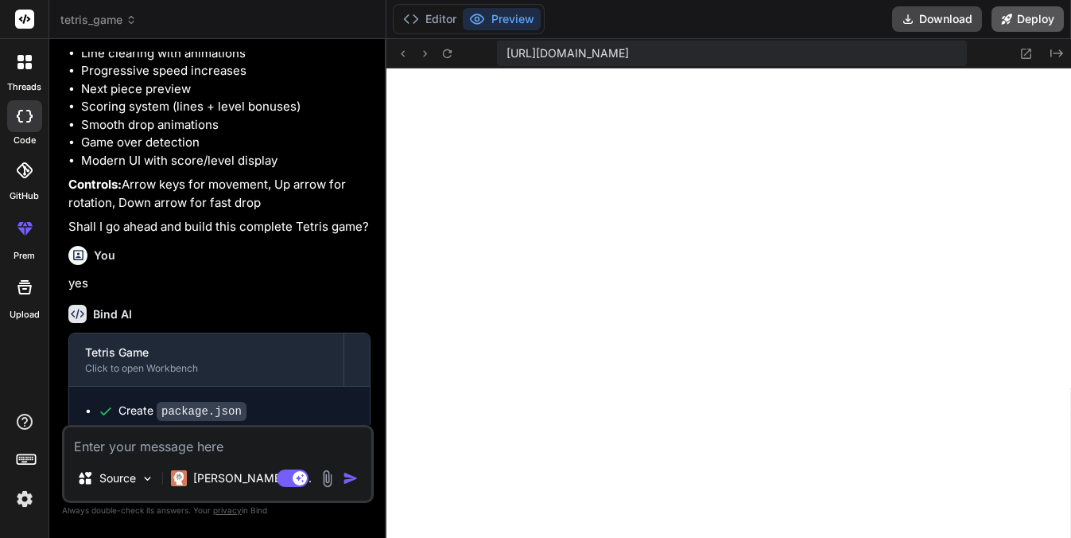
click at [1023, 15] on button "Deploy" at bounding box center [1028, 18] width 72 height 25
click at [1024, 16] on button "Deploy" at bounding box center [1028, 18] width 72 height 25
click at [1015, 13] on button "Deploy" at bounding box center [1028, 18] width 72 height 25
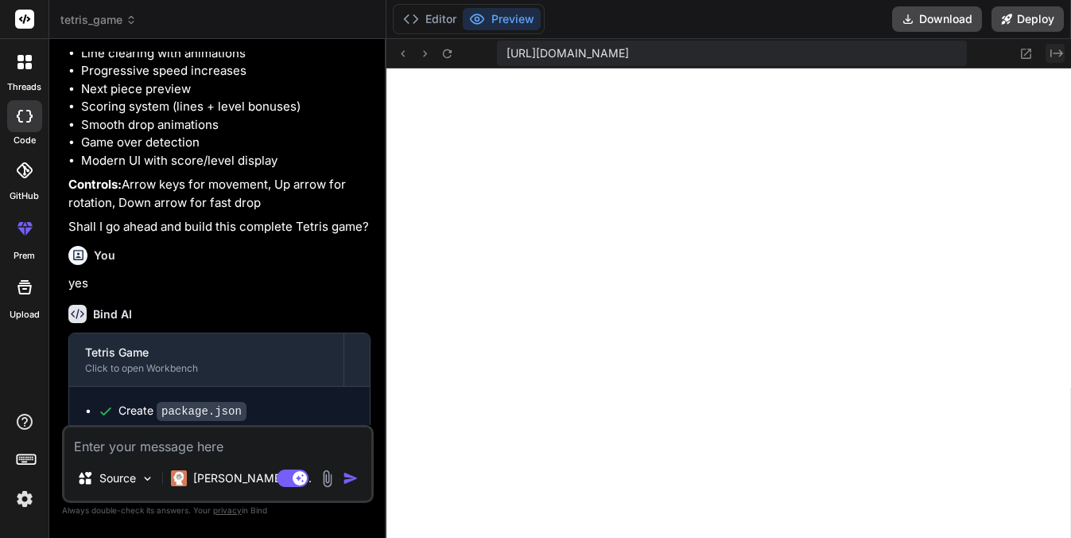
click at [1052, 48] on icon "Created with Pixso." at bounding box center [1056, 53] width 13 height 13
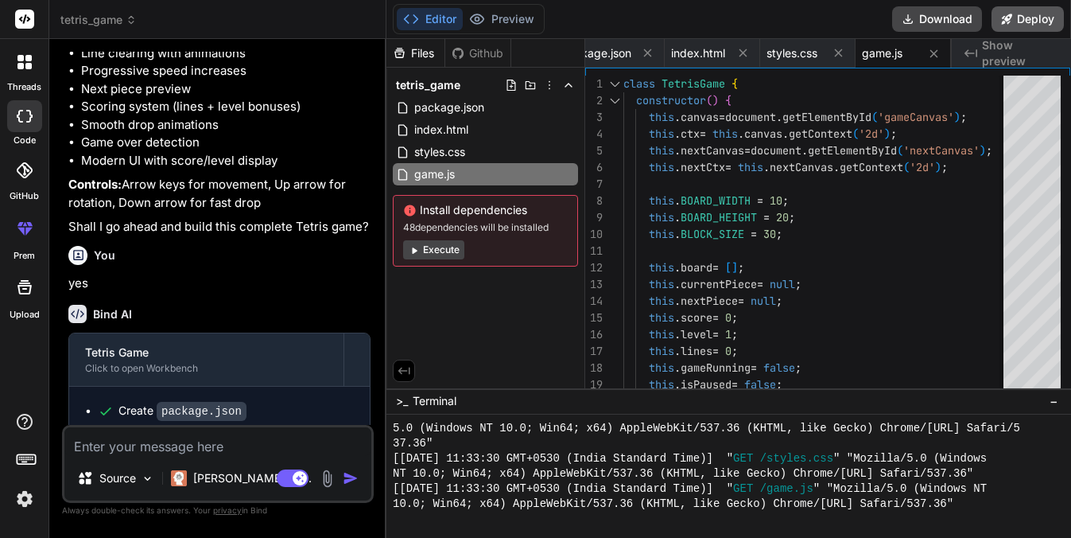
click at [1057, 12] on button "Deploy" at bounding box center [1028, 18] width 72 height 25
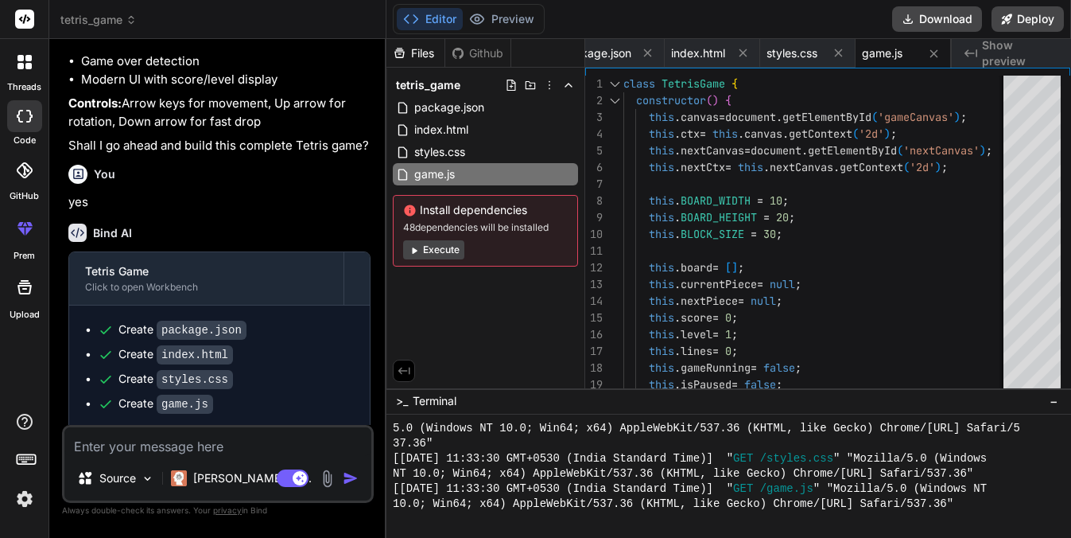
scroll to position [948, 0]
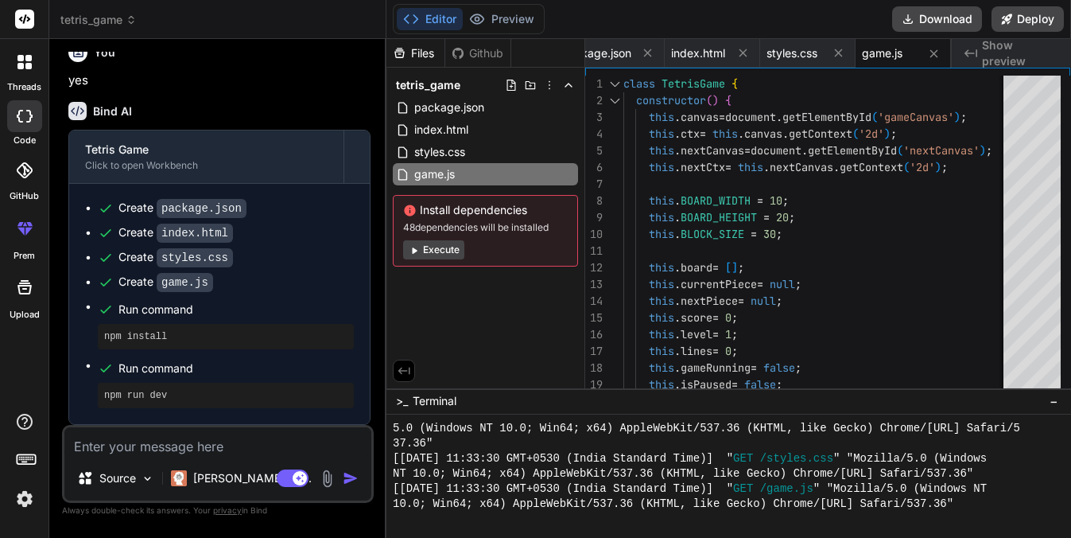
click at [204, 450] on textarea at bounding box center [217, 441] width 307 height 29
click at [1032, 21] on button "Deploy" at bounding box center [1028, 18] width 72 height 25
click at [1024, 14] on button "Deploy" at bounding box center [1028, 18] width 72 height 25
click at [487, 98] on div "package.json" at bounding box center [485, 107] width 185 height 22
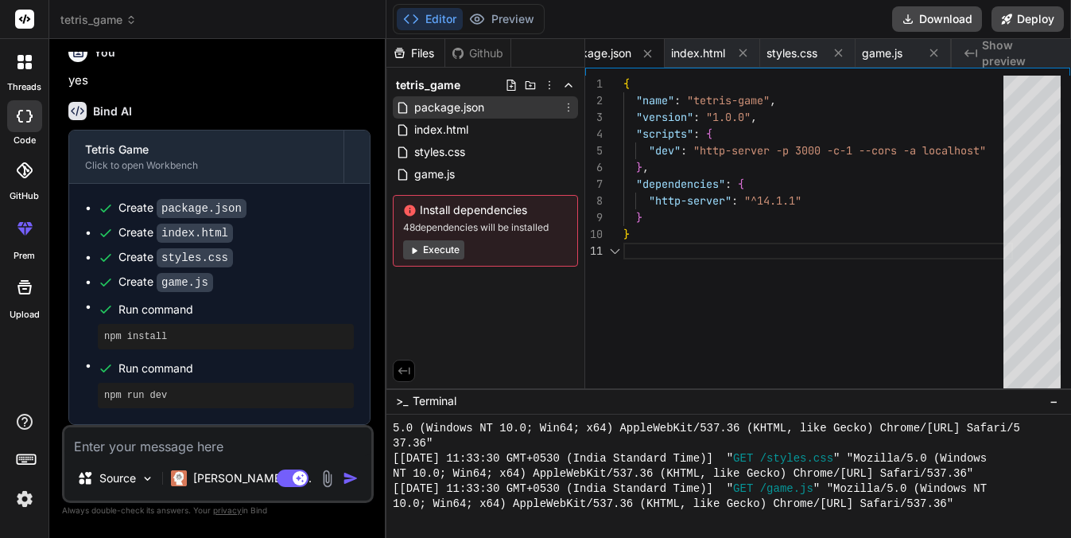
scroll to position [0, 0]
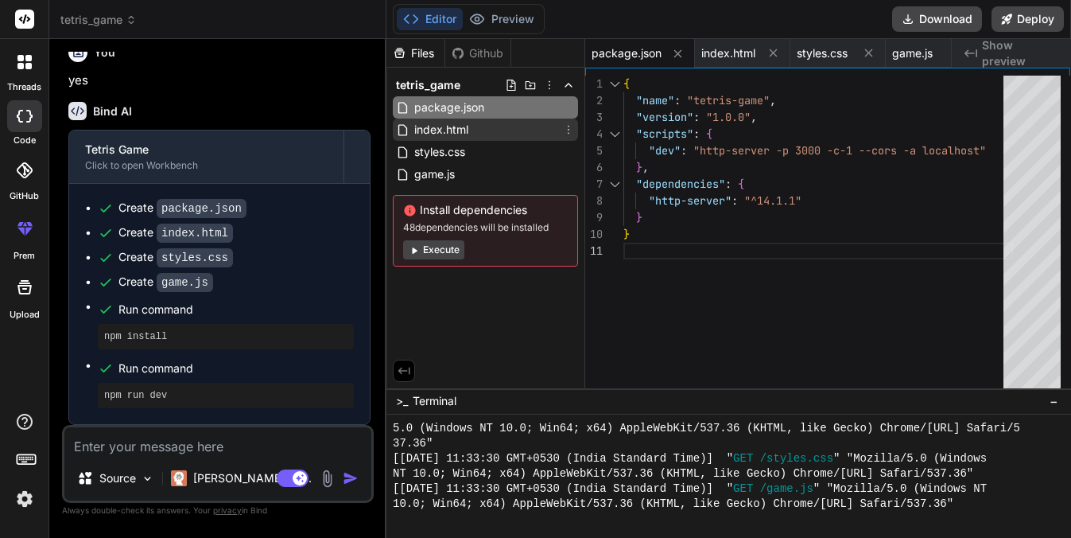
click at [483, 122] on div "index.html" at bounding box center [485, 129] width 185 height 22
type textarea "</body> </html>"
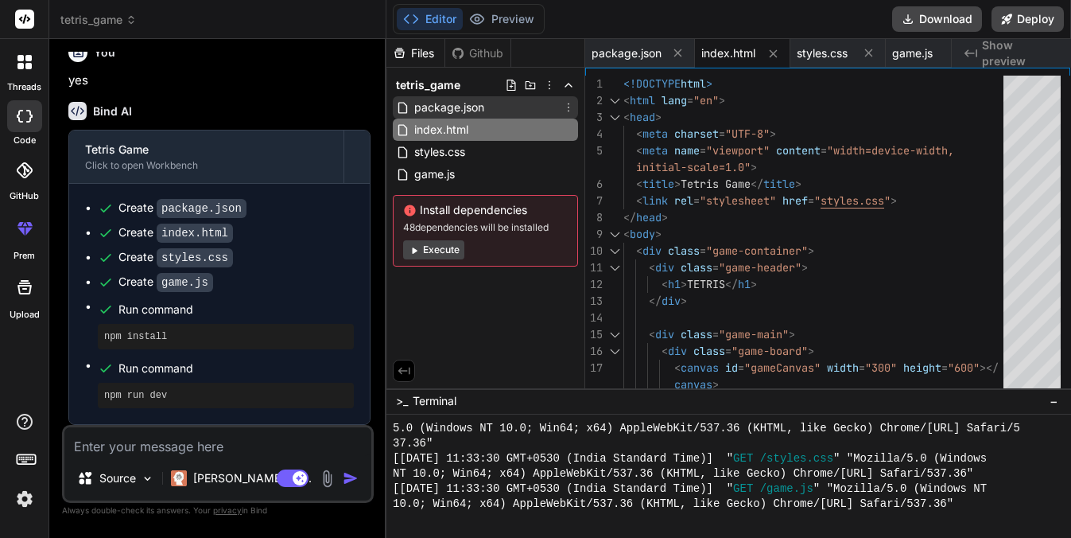
drag, startPoint x: 474, startPoint y: 114, endPoint x: 487, endPoint y: 98, distance: 20.4
click at [474, 112] on span "package.json" at bounding box center [449, 107] width 73 height 19
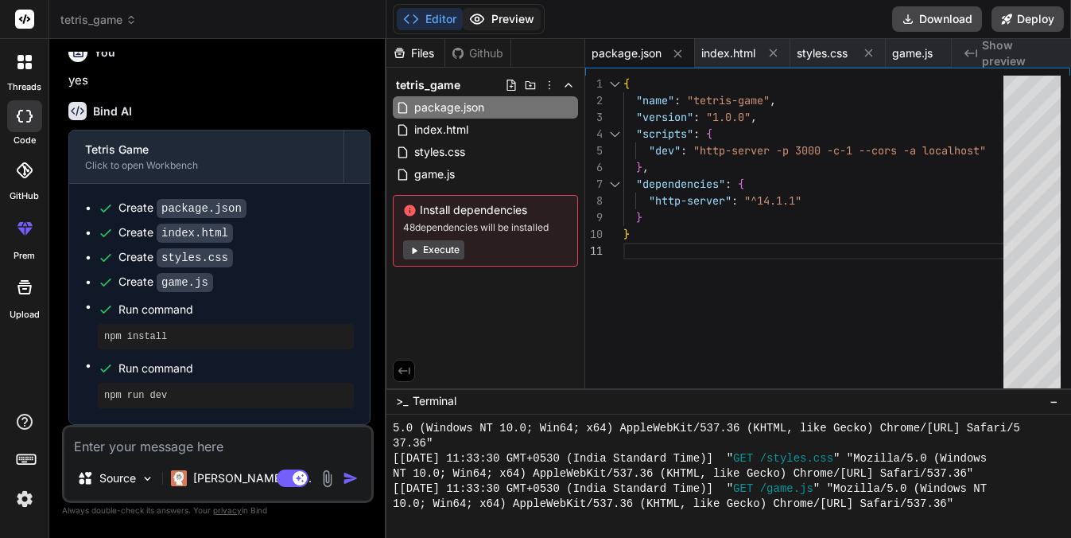
click at [504, 24] on button "Preview" at bounding box center [502, 19] width 78 height 22
